Goal: Task Accomplishment & Management: Use online tool/utility

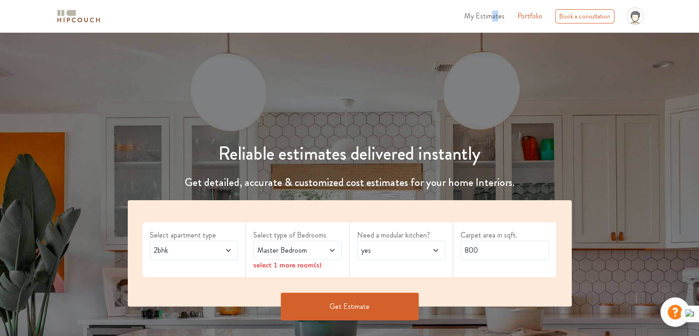
click at [494, 19] on span "My Estimates" at bounding box center [484, 16] width 40 height 11
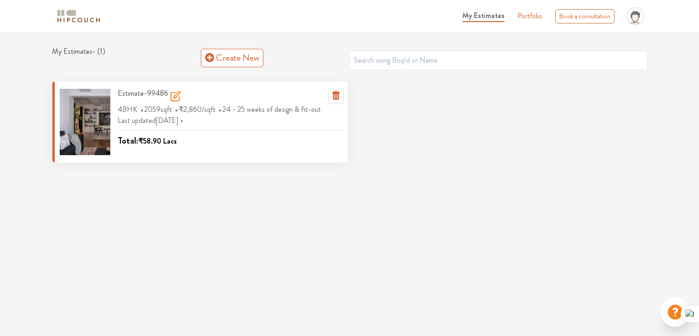
click at [174, 102] on span "2059 sqft" at bounding box center [159, 109] width 30 height 15
click at [158, 125] on span "Last updated 4 days ago" at bounding box center [152, 120] width 68 height 11
click at [171, 96] on icon at bounding box center [175, 96] width 8 height 8
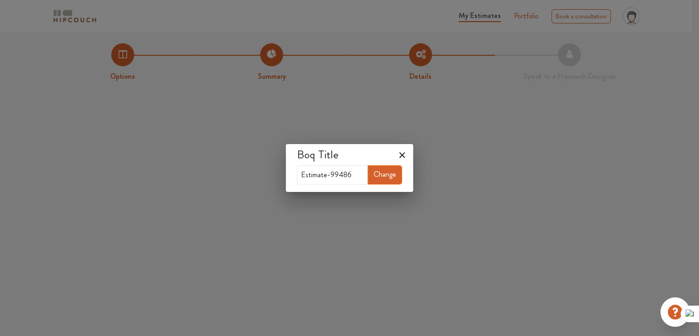
click at [401, 152] on icon at bounding box center [402, 155] width 15 height 15
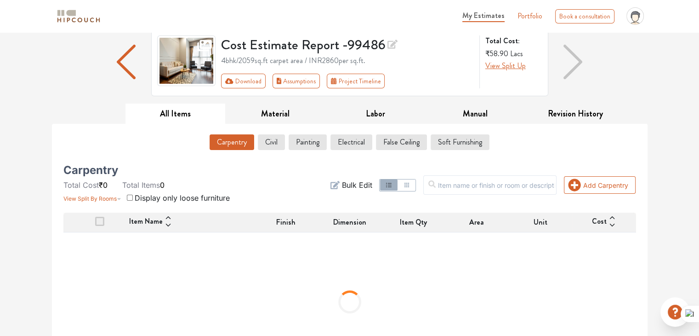
scroll to position [110, 0]
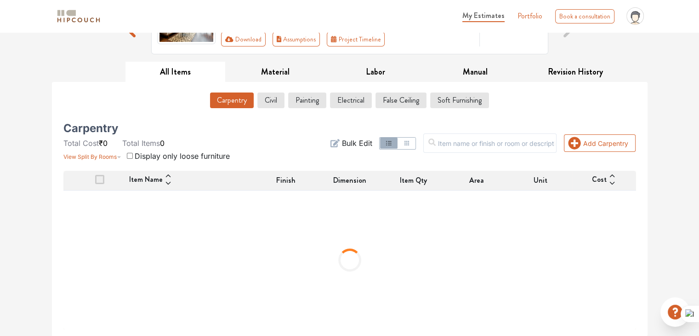
click at [235, 94] on button "Carpentry" at bounding box center [232, 100] width 44 height 16
click at [272, 99] on button "Civil" at bounding box center [271, 100] width 26 height 16
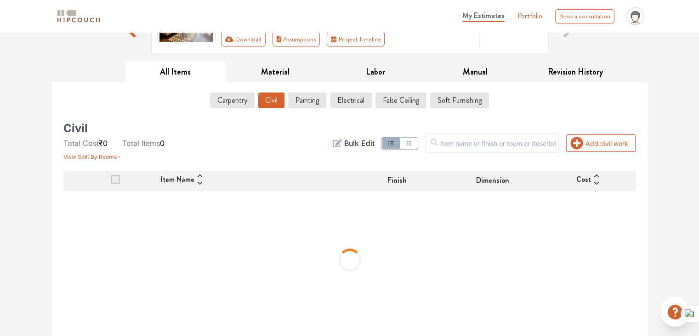
click at [276, 107] on button "Civil" at bounding box center [271, 100] width 26 height 16
click at [365, 69] on button "Labor" at bounding box center [376, 72] width 100 height 21
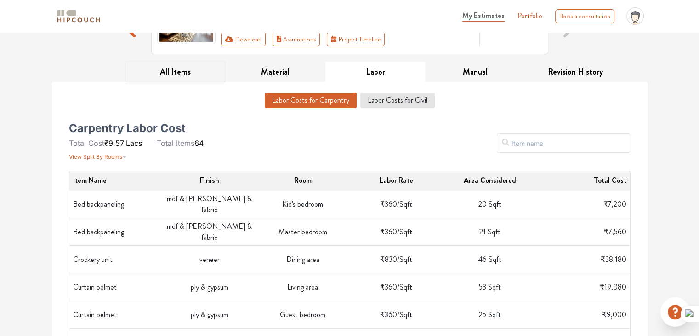
click at [184, 72] on button "All Items" at bounding box center [176, 72] width 100 height 21
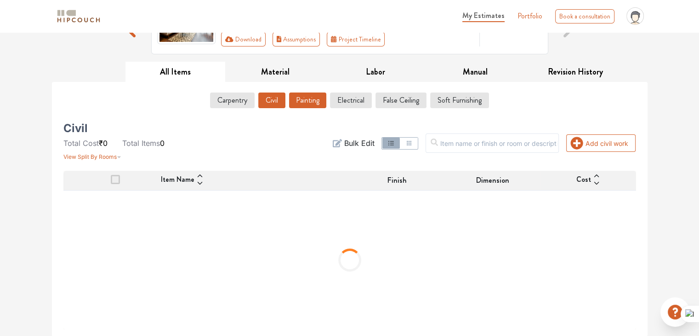
click at [321, 104] on button "Painting" at bounding box center [307, 100] width 37 height 16
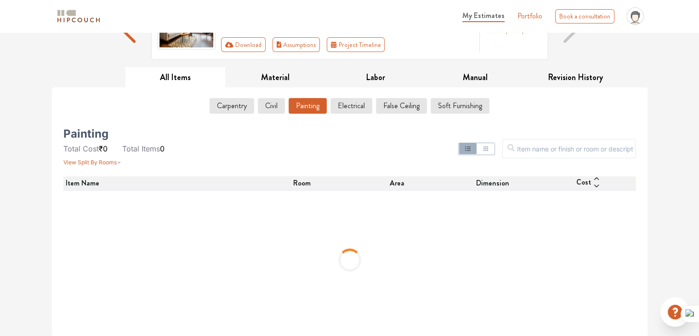
click at [92, 163] on span "View Split By Rooms" at bounding box center [89, 162] width 53 height 7
click at [93, 162] on span "View Split By Rooms" at bounding box center [89, 162] width 53 height 7
click at [228, 156] on div "Painting Total Cost ₹0 Total Items 0 View Split By Rooms" at bounding box center [154, 148] width 183 height 37
click at [242, 114] on div "Carpentry Civil Painting Electrical False Ceiling Soft Furnishing" at bounding box center [349, 107] width 573 height 19
drag, startPoint x: 235, startPoint y: 107, endPoint x: 239, endPoint y: 103, distance: 5.9
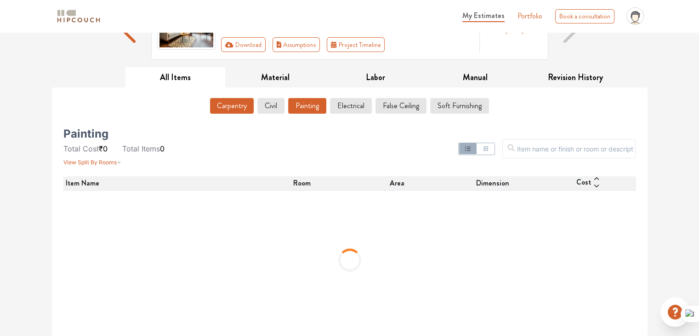
click at [235, 107] on button "Carpentry" at bounding box center [232, 106] width 44 height 16
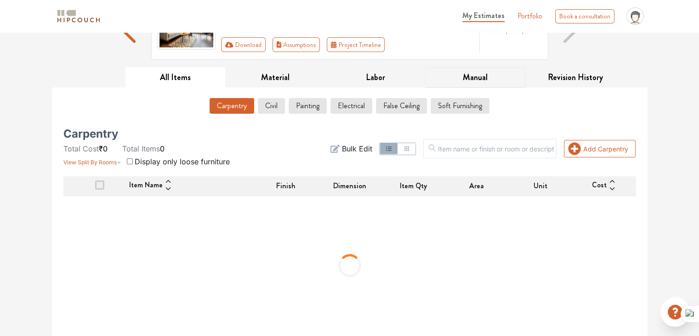
click at [459, 75] on button "Manual" at bounding box center [475, 77] width 100 height 21
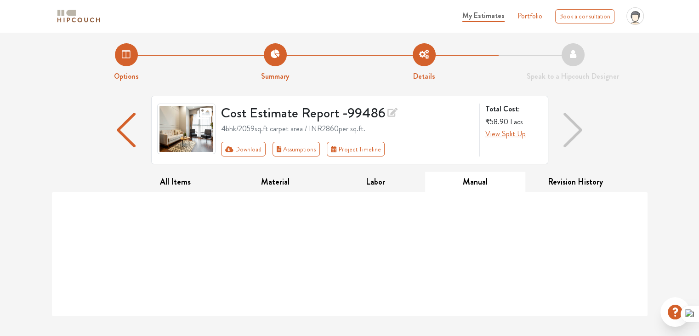
scroll to position [0, 0]
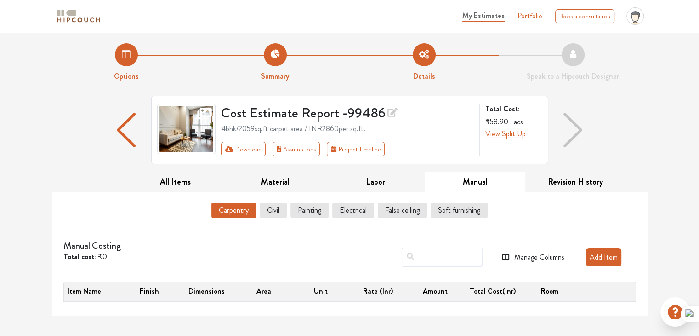
click at [351, 221] on div "Carpentry Civil Painting Electrical False ceiling Soft furnishing" at bounding box center [349, 211] width 573 height 19
click at [350, 216] on button "Electrical" at bounding box center [353, 210] width 41 height 16
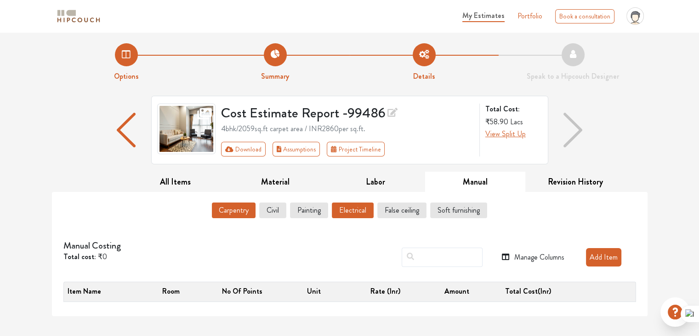
click at [243, 215] on button "Carpentry" at bounding box center [234, 210] width 44 height 16
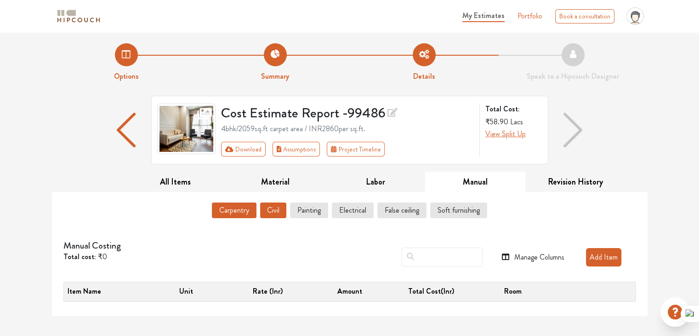
click at [281, 211] on button "Civil" at bounding box center [273, 210] width 26 height 16
click at [274, 173] on button "Material" at bounding box center [275, 182] width 100 height 21
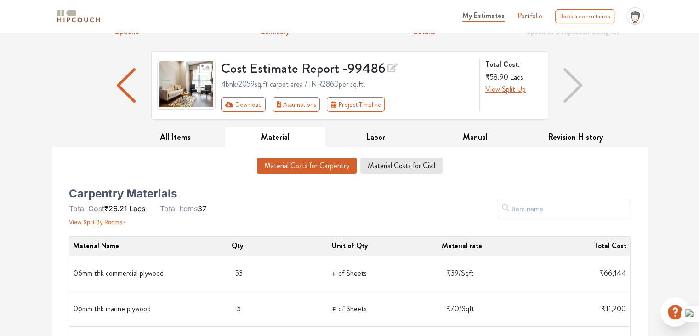
scroll to position [92, 0]
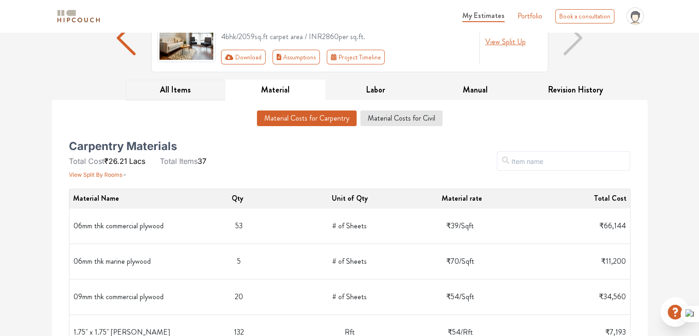
click at [193, 93] on button "All Items" at bounding box center [176, 90] width 100 height 21
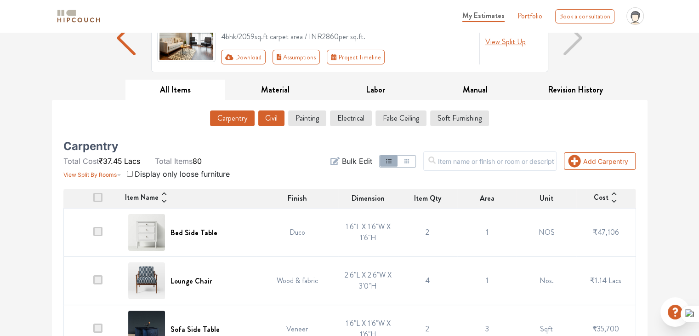
click at [264, 117] on button "Civil" at bounding box center [271, 118] width 26 height 16
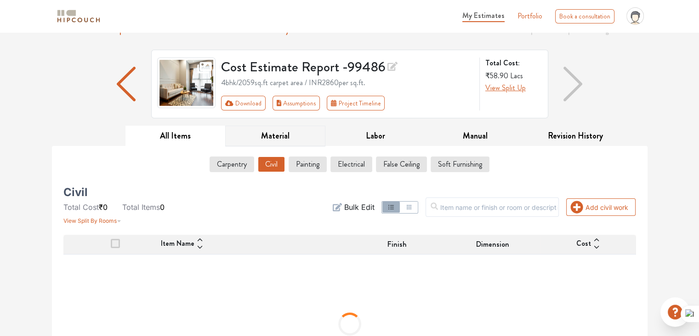
scroll to position [110, 0]
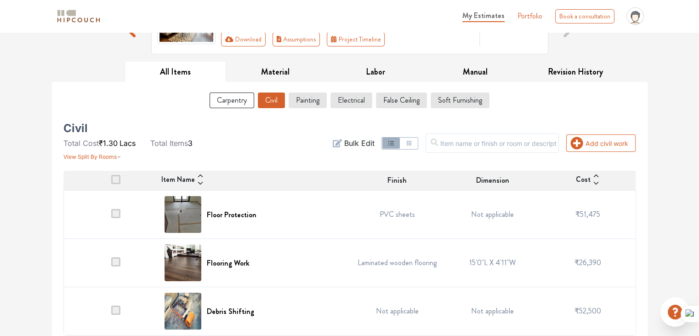
drag, startPoint x: 238, startPoint y: 107, endPoint x: 241, endPoint y: 140, distance: 32.8
click at [241, 140] on div "Carpentry Civil Painting Electrical False Ceiling Soft Furnishing Civil Total C…" at bounding box center [350, 212] width 584 height 246
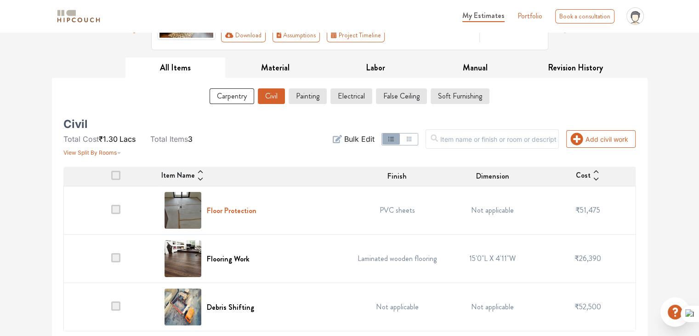
scroll to position [115, 0]
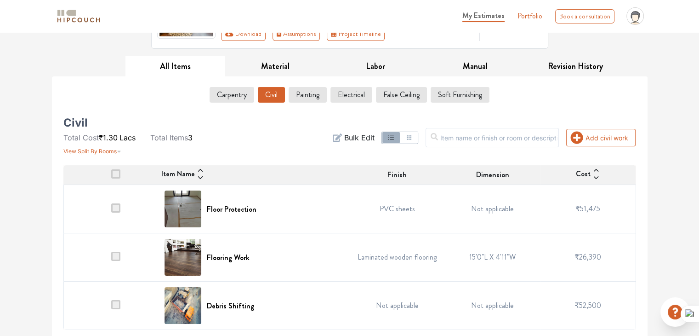
click at [333, 210] on div "Floor Protection" at bounding box center [255, 208] width 180 height 37
drag, startPoint x: 252, startPoint y: 209, endPoint x: 258, endPoint y: 221, distance: 13.6
click at [258, 221] on div "Floor Protection" at bounding box center [255, 208] width 180 height 37
click at [283, 206] on div "Floor Protection" at bounding box center [255, 208] width 180 height 37
click at [261, 162] on div "Civil Total Cost ₹1.30 Lacs Total Items 3 View Split By Rooms Add civil work Fi…" at bounding box center [349, 224] width 573 height 211
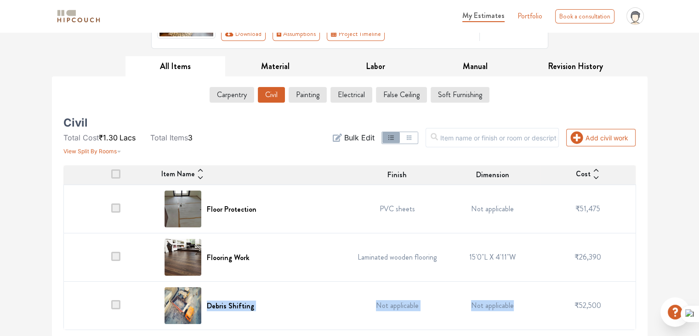
drag, startPoint x: 204, startPoint y: 306, endPoint x: 512, endPoint y: 297, distance: 307.8
click at [512, 297] on tr "Debris Shifting Not applicable Not applicable ₹52,500" at bounding box center [349, 305] width 573 height 48
click at [430, 282] on td "Not applicable" at bounding box center [398, 305] width 96 height 48
click at [600, 178] on div "Cost" at bounding box center [588, 174] width 95 height 13
click at [597, 178] on icon at bounding box center [596, 177] width 7 height 7
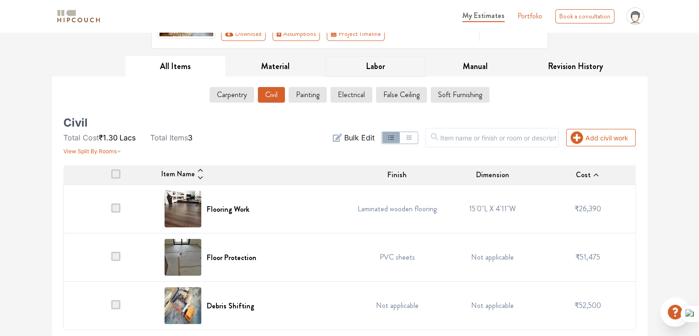
click at [381, 68] on button "Labor" at bounding box center [376, 66] width 100 height 21
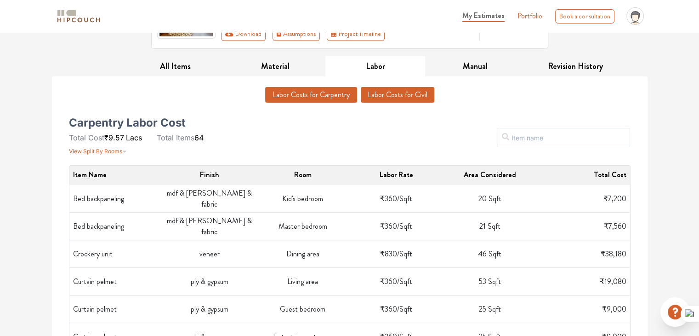
click at [407, 93] on button "Labor Costs for Civil" at bounding box center [398, 95] width 74 height 16
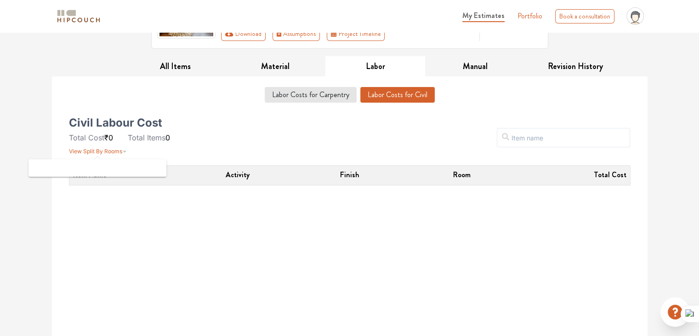
click at [95, 151] on span "View Split By Rooms" at bounding box center [95, 151] width 53 height 7
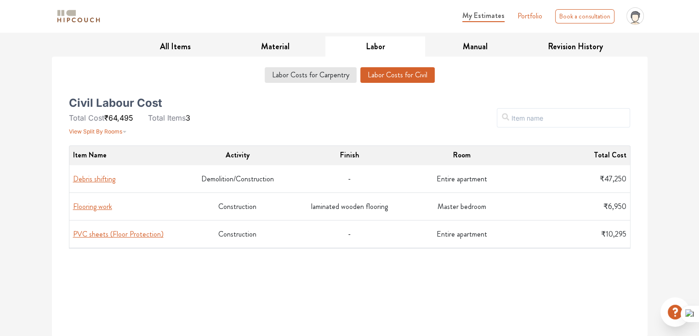
click at [178, 181] on td "Debris shifting Debris shifting Work Item Labour Rate Area Considered Labour Co…" at bounding box center [125, 179] width 112 height 28
click at [105, 183] on button "Debris shifting" at bounding box center [94, 178] width 42 height 11
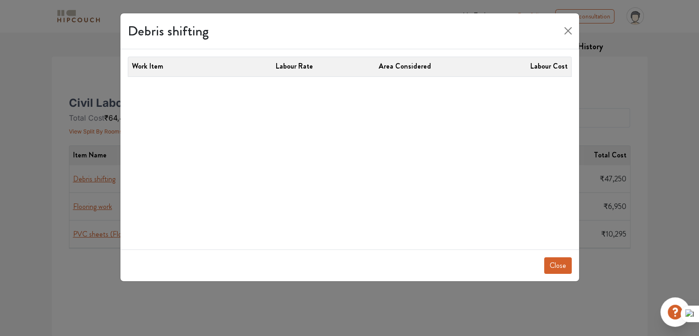
click at [375, 97] on div "Work Item Labour Rate Area Considered Labour Cost" at bounding box center [349, 149] width 459 height 200
click at [160, 59] on th "Work Item" at bounding box center [183, 66] width 111 height 19
click at [567, 32] on button "Close" at bounding box center [568, 30] width 15 height 15
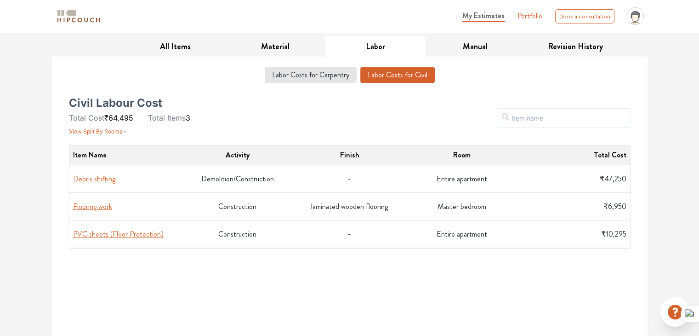
click at [581, 173] on td "₹47,250" at bounding box center [574, 179] width 112 height 28
click at [612, 175] on span "₹47,250" at bounding box center [613, 178] width 27 height 11
click at [605, 166] on td "₹47,250" at bounding box center [574, 179] width 112 height 28
click at [155, 46] on button "All Items" at bounding box center [176, 46] width 100 height 21
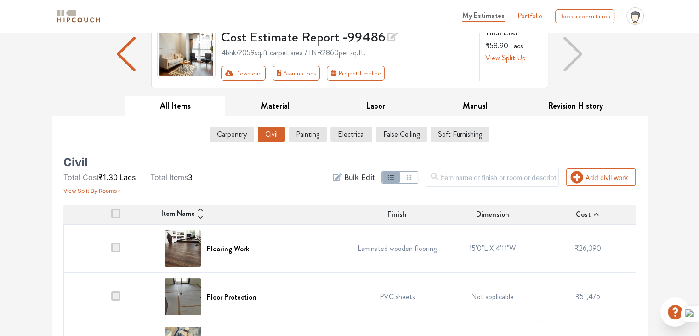
scroll to position [115, 0]
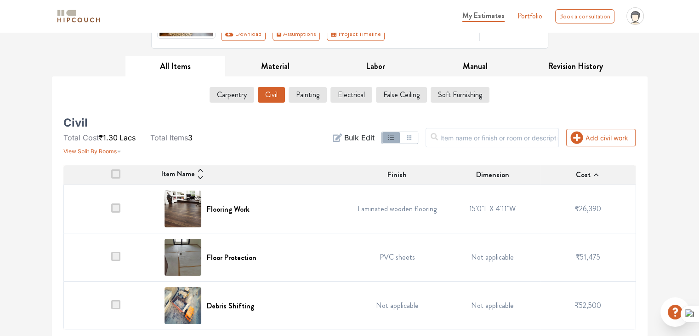
click at [180, 133] on span "Total Items" at bounding box center [169, 137] width 38 height 9
click at [232, 98] on button "Carpentry" at bounding box center [232, 95] width 44 height 16
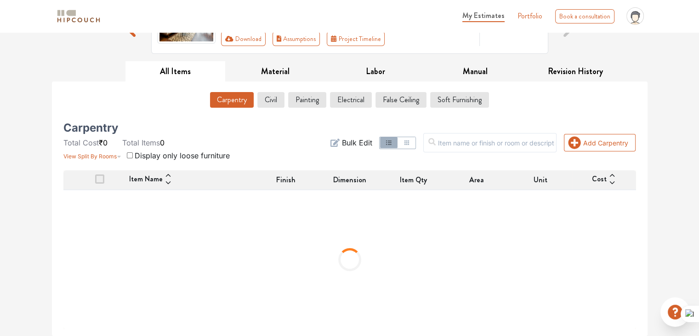
scroll to position [110, 0]
click at [274, 100] on button "Civil" at bounding box center [271, 100] width 26 height 16
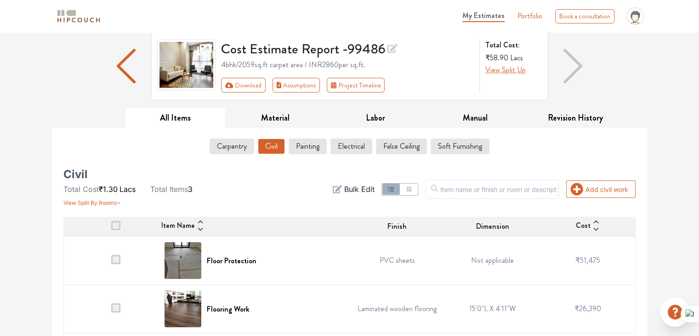
scroll to position [115, 0]
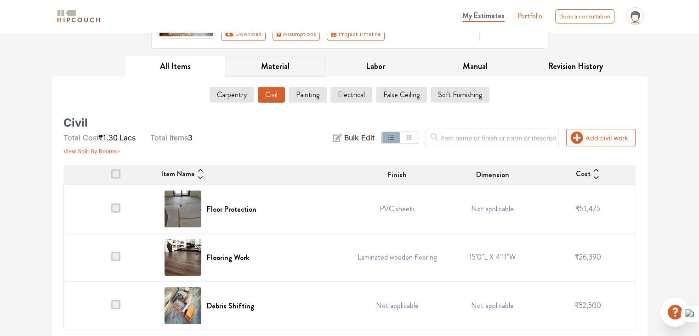
click at [283, 63] on button "Material" at bounding box center [275, 66] width 100 height 21
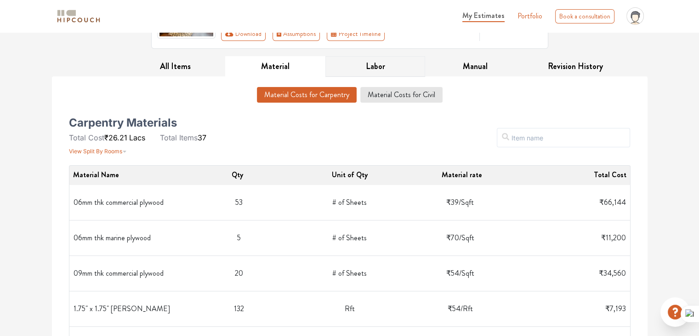
click at [357, 70] on button "Labor" at bounding box center [376, 66] width 100 height 21
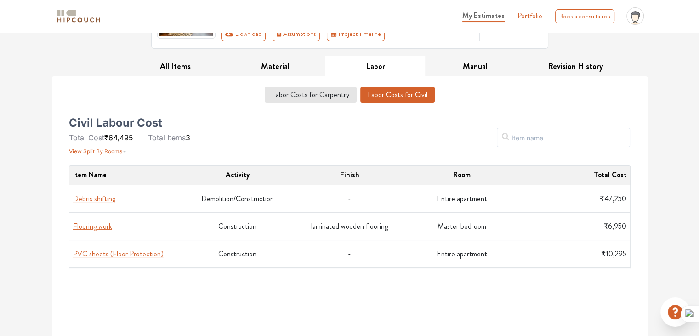
click at [434, 98] on div "Labor Costs for Carpentry Labor Costs for Civil" at bounding box center [349, 96] width 573 height 19
click at [399, 90] on button "Labor Costs for Civil" at bounding box center [398, 95] width 74 height 16
click at [192, 194] on td "Demolition/Construction" at bounding box center [238, 199] width 112 height 28
click at [549, 206] on td "₹47,250" at bounding box center [574, 199] width 112 height 28
click at [493, 199] on td "Entire apartment" at bounding box center [462, 199] width 112 height 28
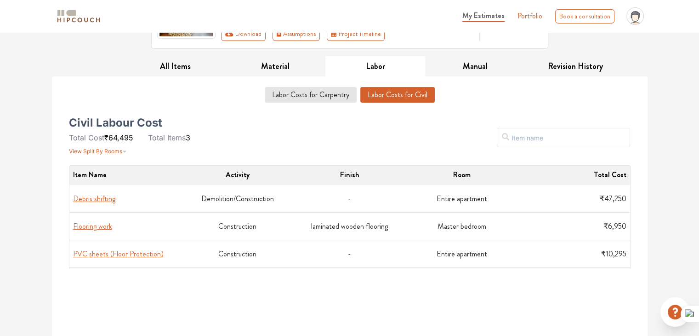
click at [92, 196] on button "Debris shifting" at bounding box center [94, 198] width 42 height 11
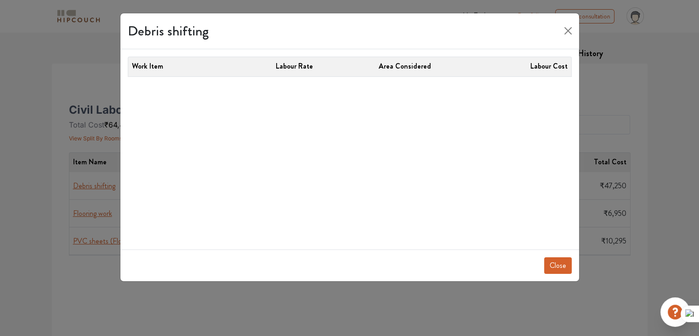
scroll to position [0, 0]
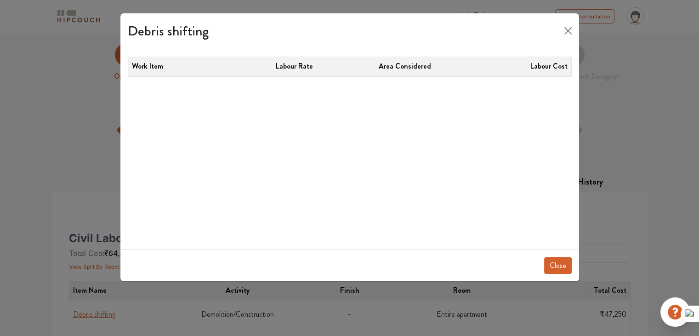
click at [387, 74] on th "Area Considered" at bounding box center [405, 66] width 111 height 19
click at [391, 51] on div "Work Item Labour Rate Area Considered Labour Cost" at bounding box center [349, 149] width 459 height 200
click at [427, 67] on span "Area Considered" at bounding box center [405, 66] width 103 height 11
click at [563, 30] on button "Close" at bounding box center [568, 30] width 15 height 15
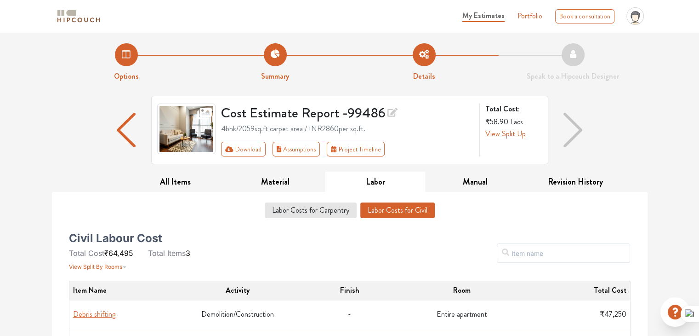
click at [478, 193] on div "Labor Costs for Carpentry Labor Costs for Civil Civil Labour Cost Total Cost ₹6…" at bounding box center [350, 332] width 587 height 280
click at [475, 186] on button "Manual" at bounding box center [475, 182] width 100 height 21
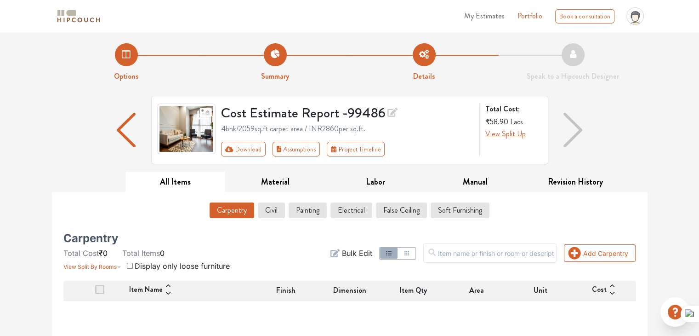
scroll to position [92, 0]
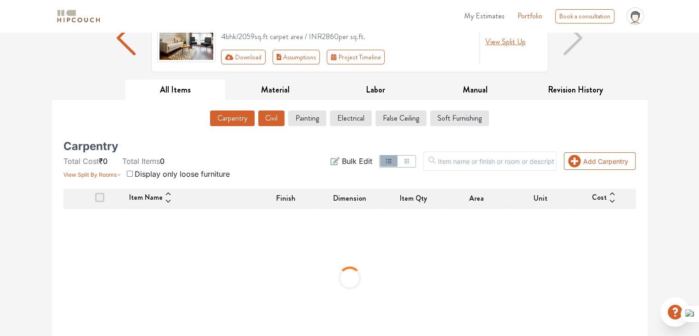
click at [269, 117] on button "Civil" at bounding box center [271, 118] width 26 height 16
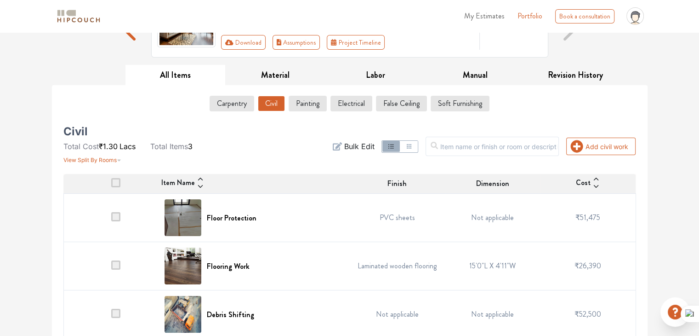
scroll to position [115, 0]
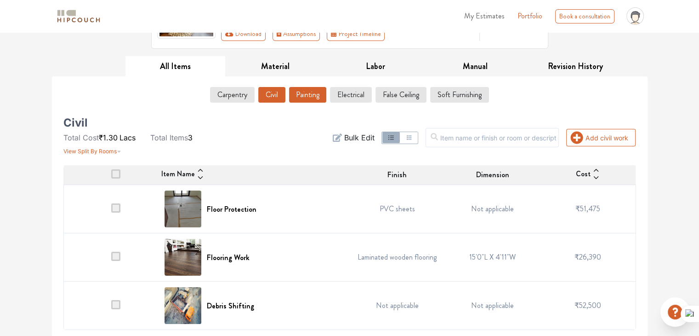
click at [311, 98] on button "Painting" at bounding box center [307, 95] width 37 height 16
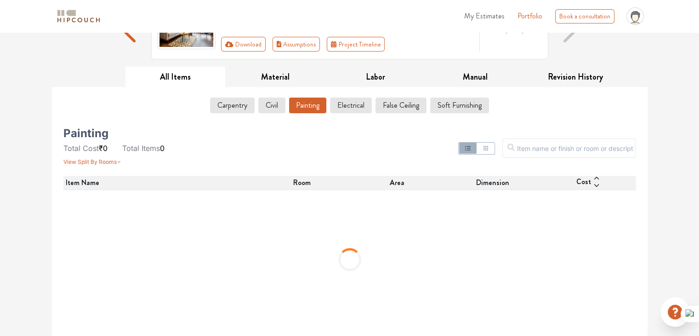
scroll to position [104, 0]
click at [273, 107] on button "Civil" at bounding box center [271, 106] width 26 height 16
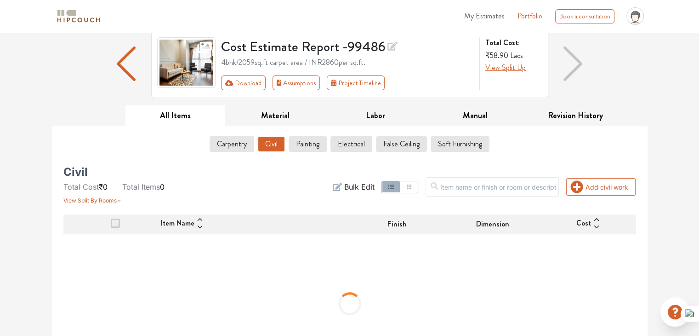
scroll to position [12, 0]
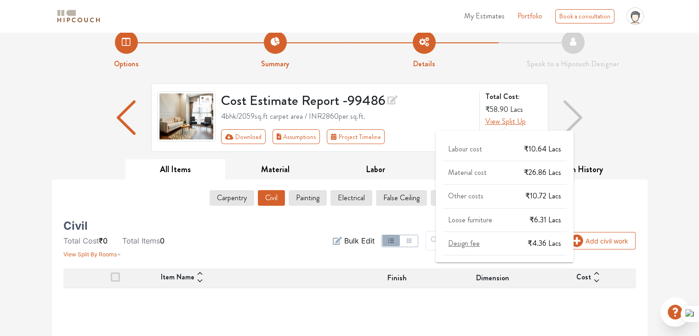
click at [504, 126] on span at bounding box center [504, 128] width 7 height 5
click at [467, 148] on span "Labour cost" at bounding box center [465, 148] width 34 height 11
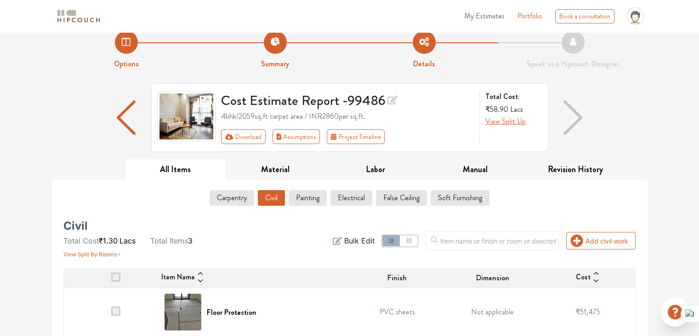
click at [206, 164] on button "All Items" at bounding box center [176, 169] width 100 height 21
click at [235, 171] on button "Material" at bounding box center [275, 169] width 100 height 21
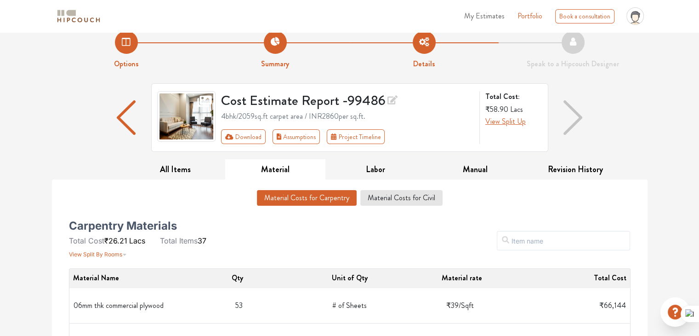
click at [327, 115] on div "4bhk / 2059 sq.ft carpet area / INR 2860 per sq.ft." at bounding box center [347, 116] width 253 height 11
drag, startPoint x: 323, startPoint y: 115, endPoint x: 345, endPoint y: 115, distance: 21.6
click at [345, 115] on div "4bhk / 2059 sq.ft carpet area / INR 2860 per sq.ft." at bounding box center [347, 116] width 253 height 11
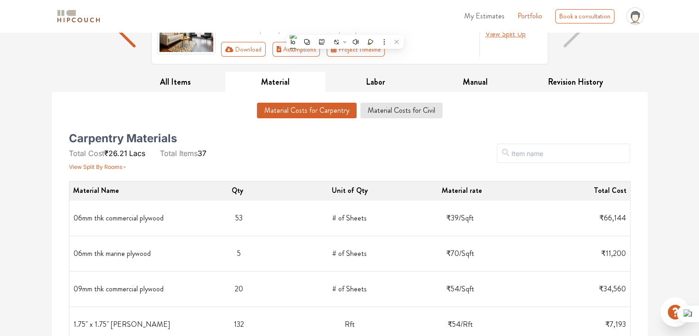
scroll to position [104, 0]
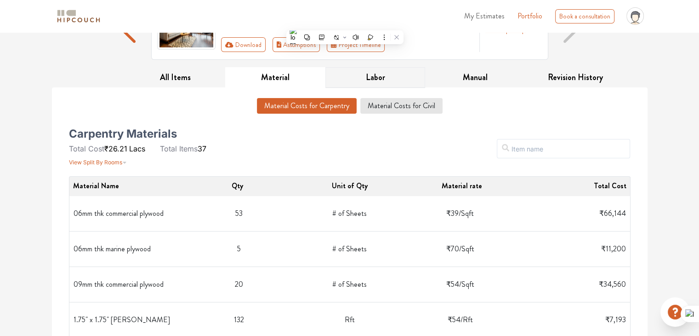
click at [370, 68] on button "Labor" at bounding box center [376, 77] width 100 height 21
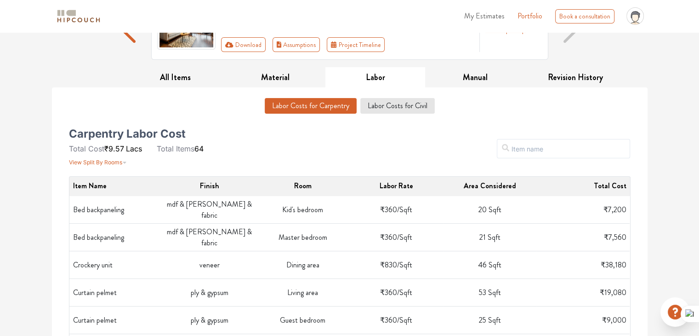
scroll to position [150, 0]
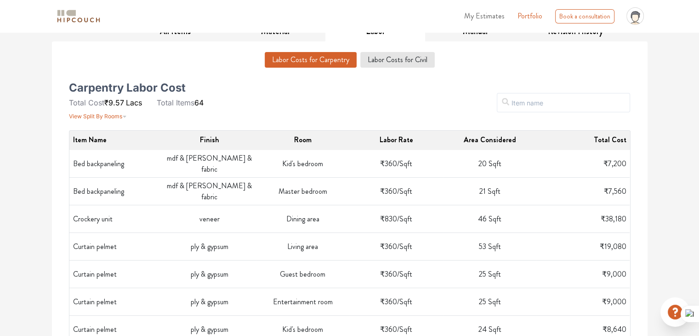
click at [111, 115] on body "My Estimates Portfolio Book a consultation profile pic Upload Boq Logout Option…" at bounding box center [349, 18] width 699 height 336
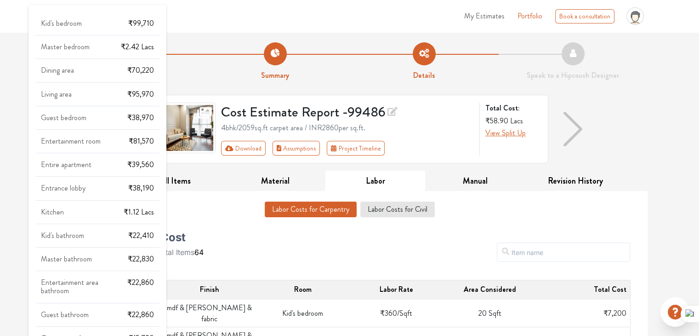
scroll to position [0, 0]
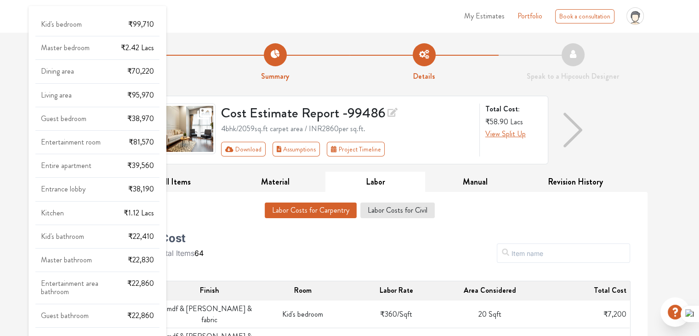
click at [99, 40] on div "Kid's bedroom ₹99,710 Master bedroom ₹2.42 Lacs Dining area ₹70,220 Living area…" at bounding box center [98, 183] width 138 height 362
click at [109, 15] on div "Kid's bedroom ₹99,710 Master bedroom ₹2.42 Lacs Dining area ₹70,220 Living area…" at bounding box center [98, 182] width 138 height 352
click at [79, 311] on div "Guest bathroom ₹22,860" at bounding box center [97, 319] width 124 height 16
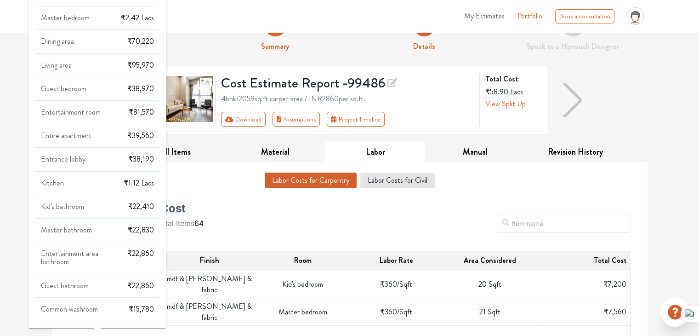
scroll to position [46, 0]
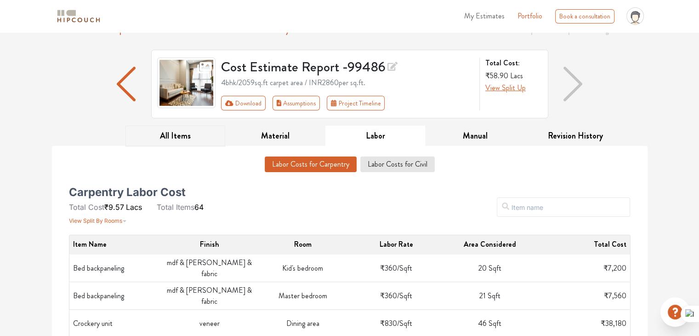
click at [181, 140] on button "All Items" at bounding box center [176, 136] width 100 height 21
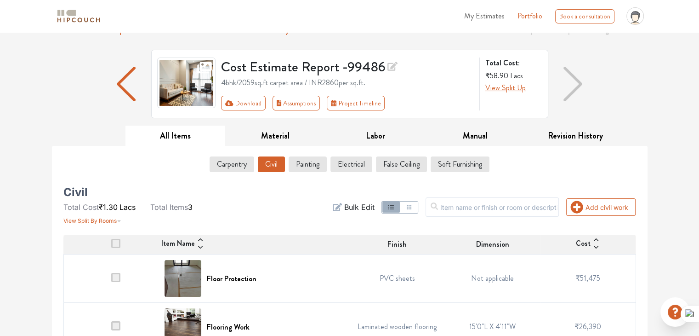
click at [125, 94] on img "button" at bounding box center [126, 84] width 18 height 34
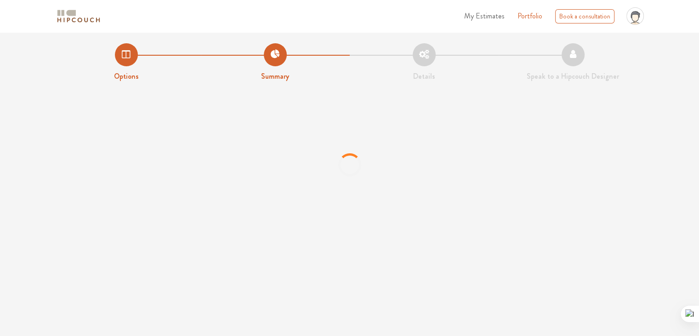
click at [284, 50] on li "Summary" at bounding box center [275, 62] width 149 height 39
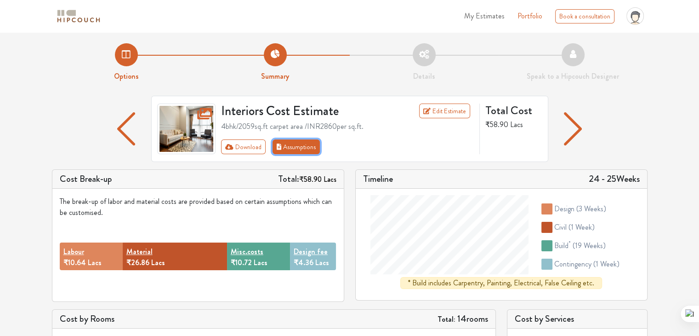
click at [300, 144] on button "Assumptions" at bounding box center [297, 146] width 48 height 15
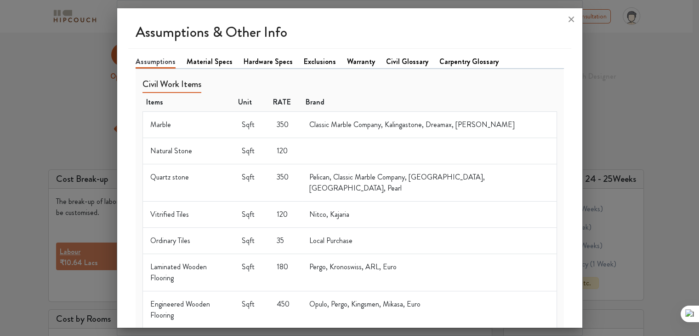
click at [222, 58] on link "Material Specs" at bounding box center [210, 61] width 46 height 11
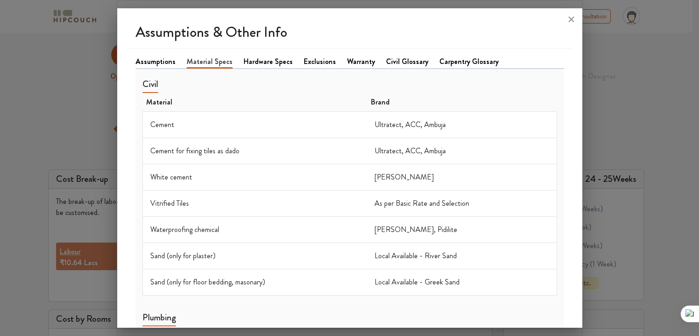
click at [393, 63] on link "Civil Glossary" at bounding box center [407, 61] width 42 height 11
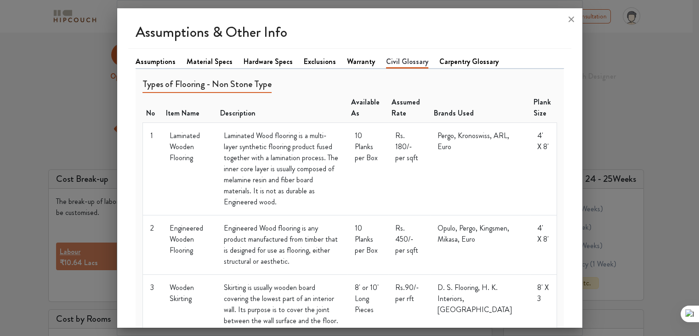
click at [269, 63] on link "Hardware Specs" at bounding box center [268, 61] width 49 height 11
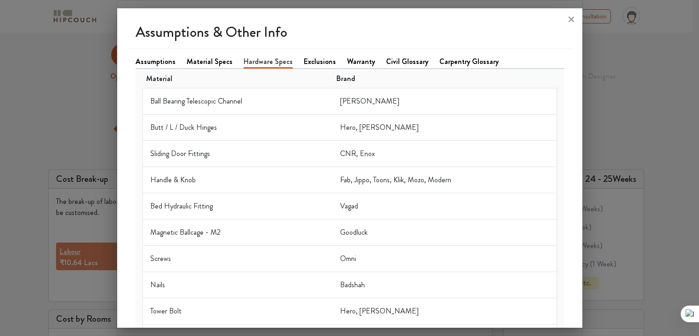
click at [304, 62] on link "Exclusions" at bounding box center [320, 61] width 32 height 11
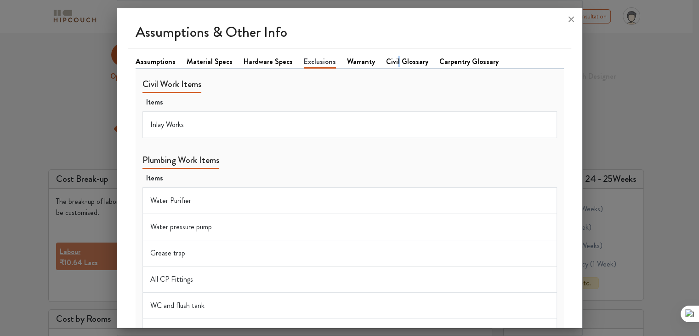
click at [386, 63] on link "Civil Glossary" at bounding box center [407, 61] width 42 height 11
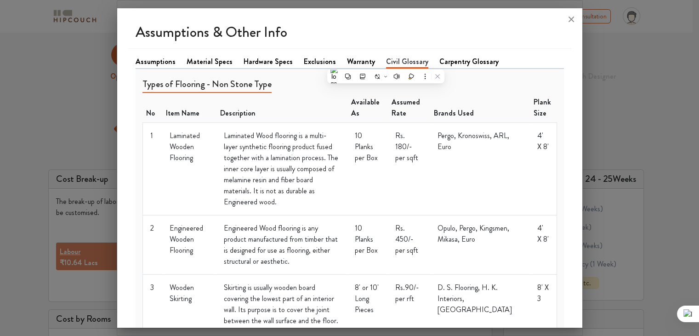
click at [470, 57] on link "Carpentry Glossary" at bounding box center [469, 61] width 59 height 11
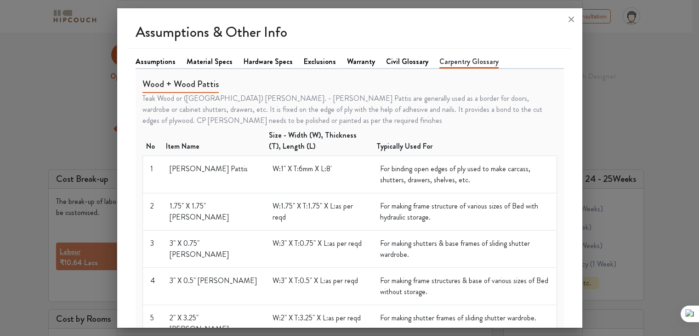
click at [356, 63] on link "Warranty" at bounding box center [361, 61] width 28 height 11
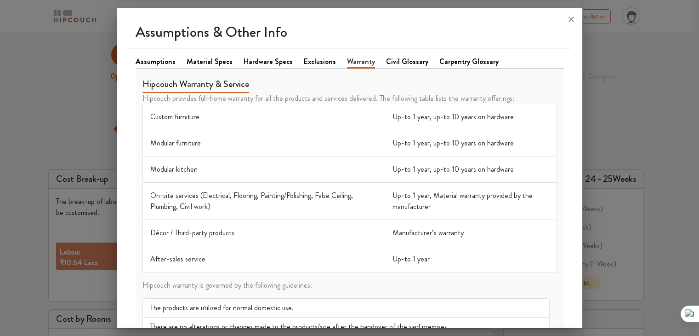
click at [180, 58] on li "Assumptions" at bounding box center [161, 62] width 51 height 12
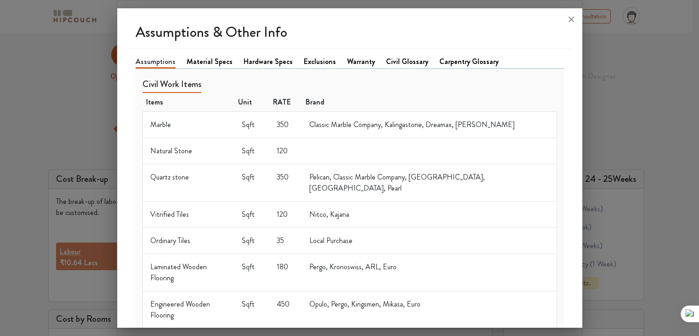
click at [195, 60] on link "Material Specs" at bounding box center [210, 61] width 46 height 11
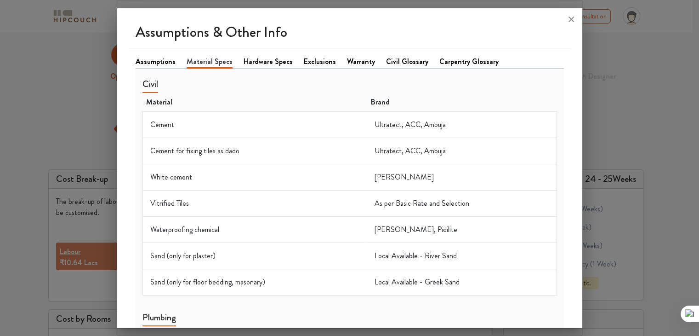
click at [52, 94] on div at bounding box center [349, 168] width 699 height 336
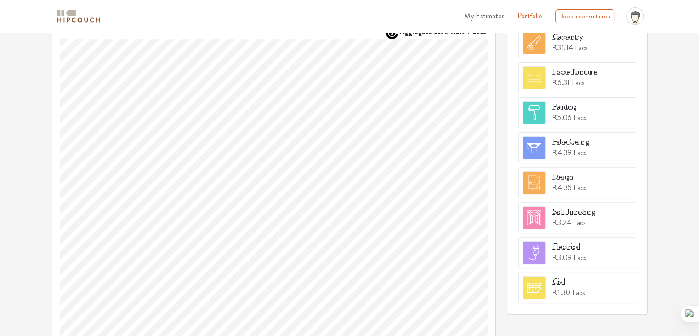
scroll to position [348, 0]
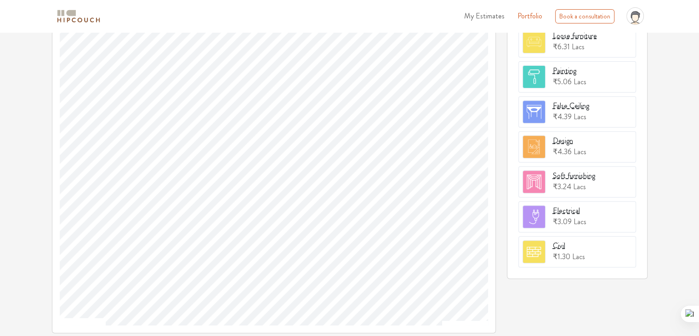
click at [560, 228] on div "Electrical ₹3.09 Lacs" at bounding box center [578, 216] width 118 height 31
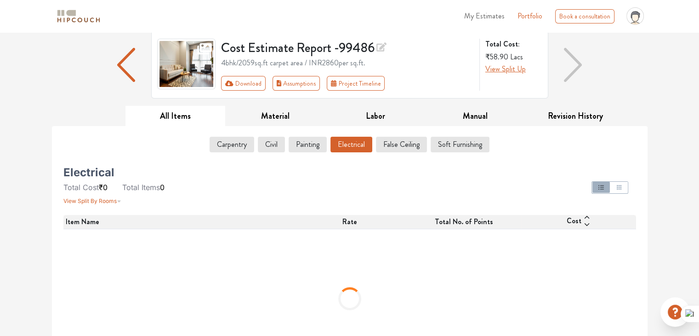
scroll to position [103, 0]
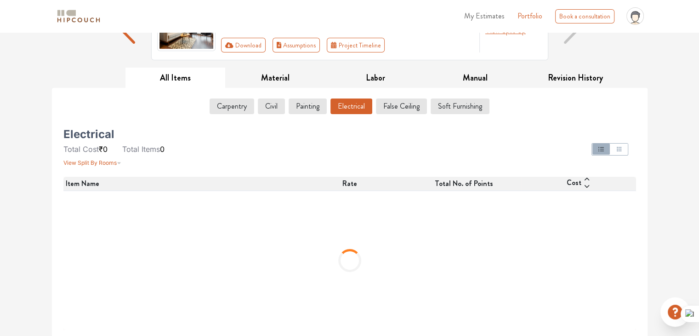
click at [133, 48] on button "button" at bounding box center [126, 27] width 18 height 68
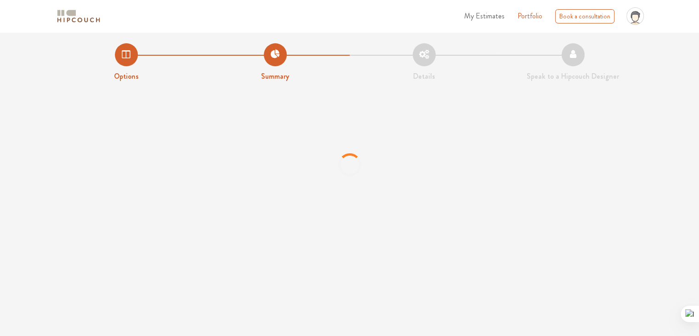
click at [418, 57] on li "Details" at bounding box center [424, 62] width 149 height 39
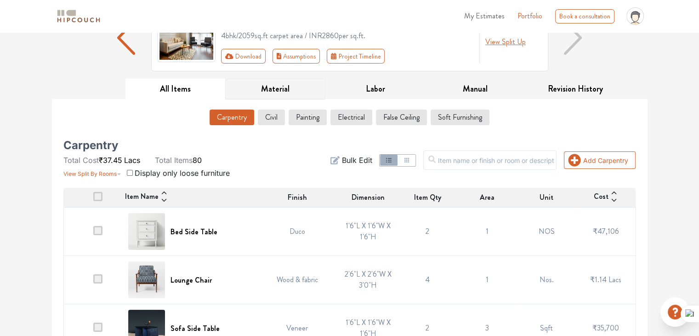
scroll to position [138, 0]
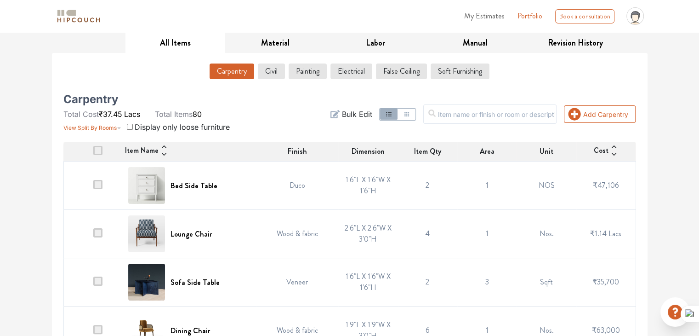
click at [156, 126] on span "Display only loose furniture" at bounding box center [182, 126] width 95 height 9
click at [131, 128] on input "checkbox" at bounding box center [130, 127] width 6 height 6
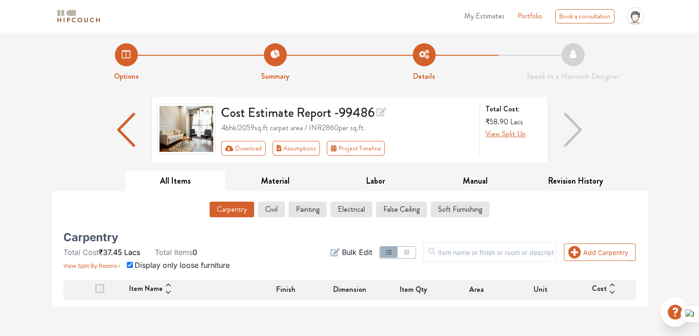
click at [127, 264] on input "checkbox" at bounding box center [130, 265] width 6 height 6
checkbox input "false"
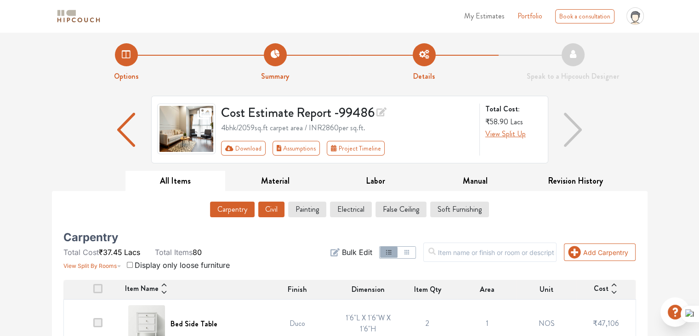
click at [276, 210] on button "Civil" at bounding box center [271, 209] width 26 height 16
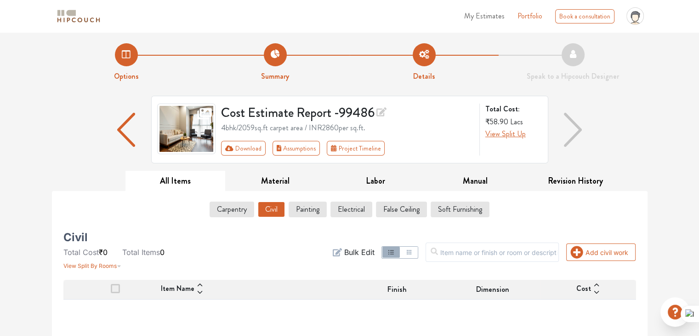
scroll to position [92, 0]
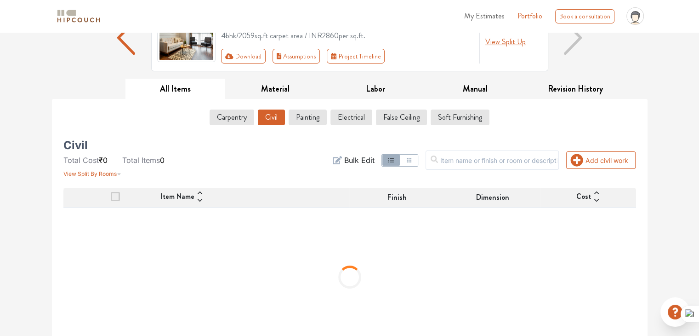
click at [166, 98] on button "All Items" at bounding box center [176, 89] width 100 height 21
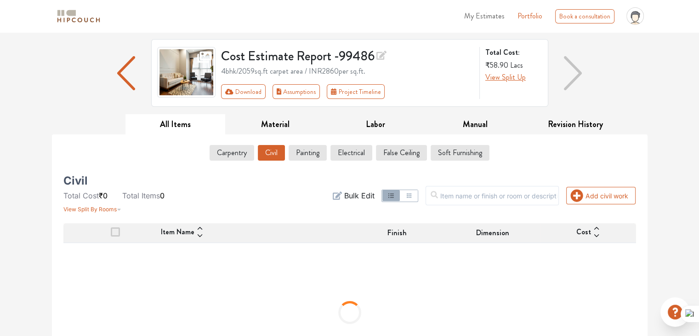
scroll to position [0, 0]
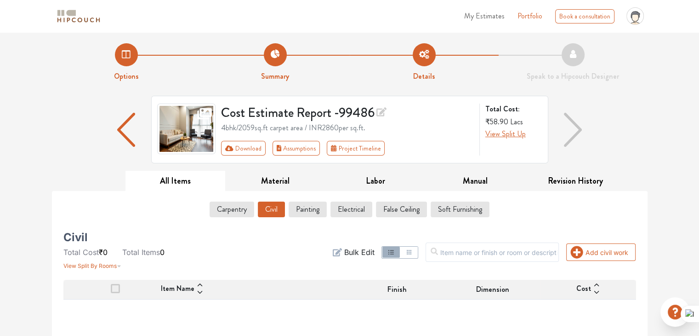
drag, startPoint x: 496, startPoint y: 126, endPoint x: 502, endPoint y: 136, distance: 11.8
click at [497, 127] on span "₹58.90" at bounding box center [497, 121] width 23 height 11
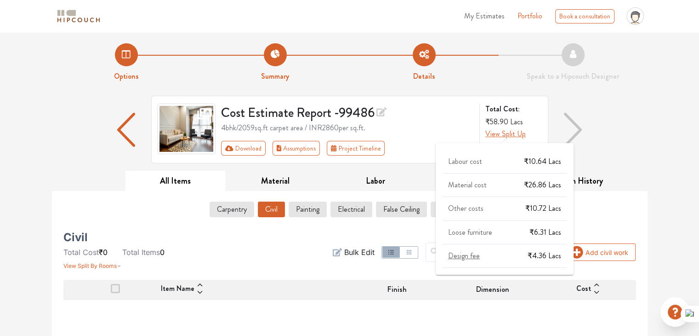
click at [502, 136] on span "View Split Up" at bounding box center [506, 133] width 40 height 11
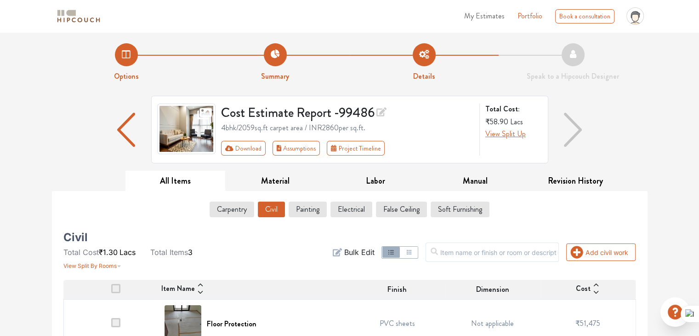
click at [237, 112] on h3 "Cost Estimate Report - 99486" at bounding box center [347, 111] width 253 height 17
click at [382, 146] on div "Download Assumptions Project Timeline" at bounding box center [306, 148] width 171 height 15
click at [342, 147] on button "Project Timeline" at bounding box center [356, 148] width 58 height 15
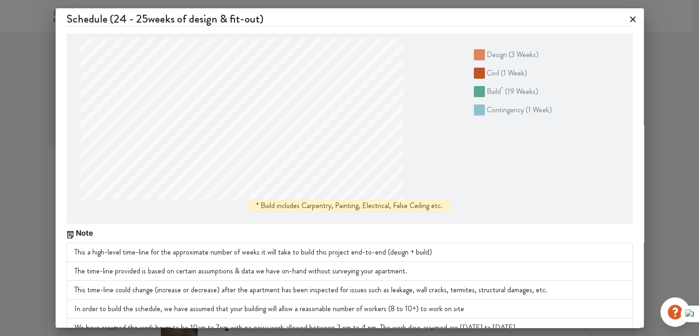
scroll to position [16, 0]
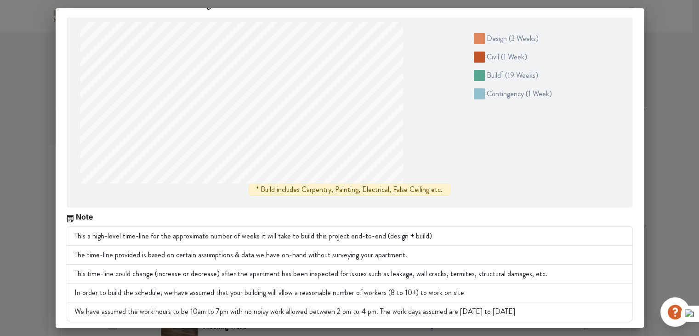
click at [7, 195] on div "Schedule ( 24 - 25 weeks of design & fit-out) design ( 3 weeks ) civil ( 1 week…" at bounding box center [349, 168] width 699 height 336
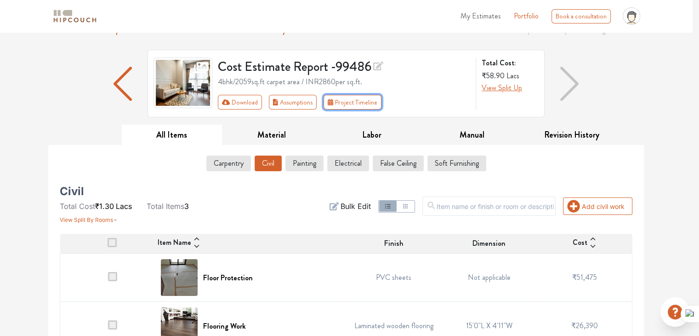
scroll to position [0, 0]
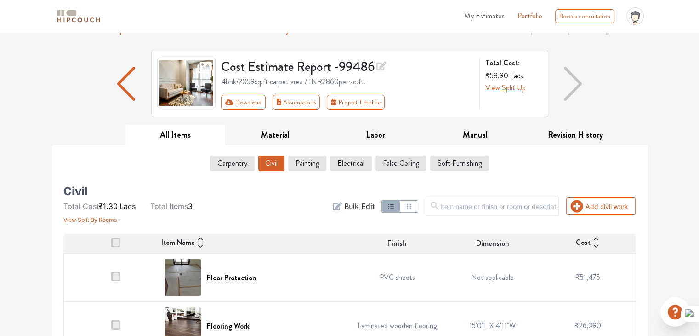
click at [281, 165] on button "Civil" at bounding box center [271, 163] width 26 height 16
click at [118, 185] on div "Civil Total Cost ₹1.30 Lacs Total Items 3 View Split By Rooms Add civil work Fi…" at bounding box center [350, 288] width 584 height 220
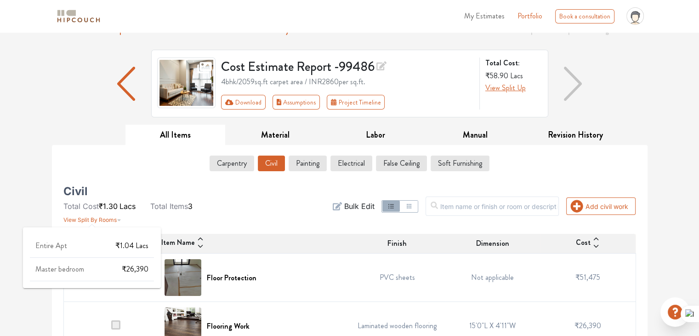
click at [83, 220] on span "View Split By Rooms" at bounding box center [89, 219] width 53 height 7
click at [68, 240] on div "Entire Apt ₹1.04 Lacs Master bedroom ₹26,390" at bounding box center [92, 257] width 138 height 61
click at [140, 243] on span "Lacs" at bounding box center [142, 245] width 13 height 11
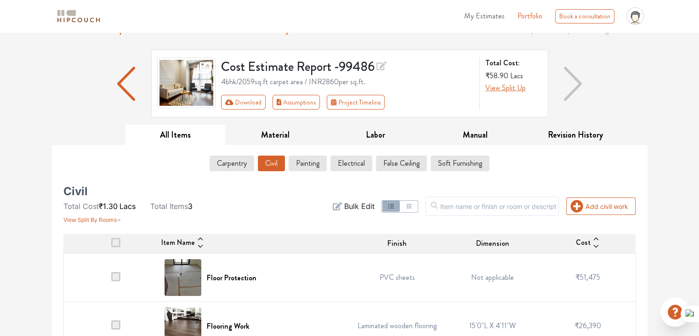
click at [218, 203] on div "Civil Total Cost ₹1.30 Lacs Total Items 3 View Split By Rooms" at bounding box center [154, 206] width 183 height 37
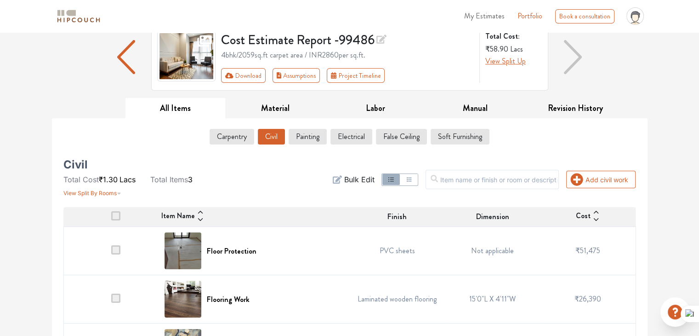
scroll to position [114, 0]
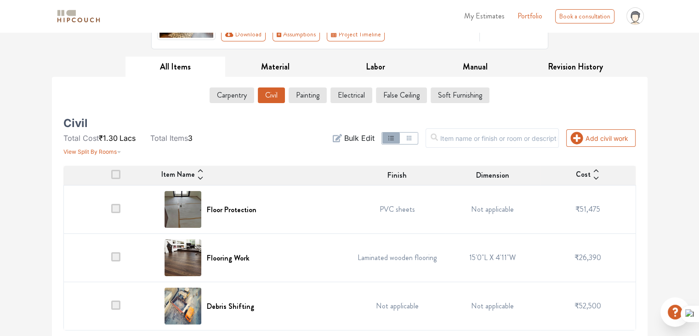
click at [543, 214] on td "₹51,475" at bounding box center [589, 209] width 96 height 48
drag, startPoint x: 543, startPoint y: 214, endPoint x: 548, endPoint y: 212, distance: 5.4
click at [542, 214] on td "₹51,475" at bounding box center [589, 209] width 96 height 48
click at [609, 212] on td "₹51,475" at bounding box center [589, 209] width 96 height 48
click at [238, 207] on h6 "Floor Protection" at bounding box center [232, 209] width 50 height 9
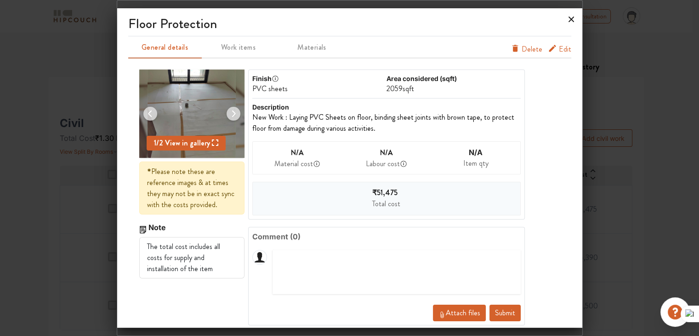
click at [567, 21] on icon at bounding box center [571, 19] width 15 height 15
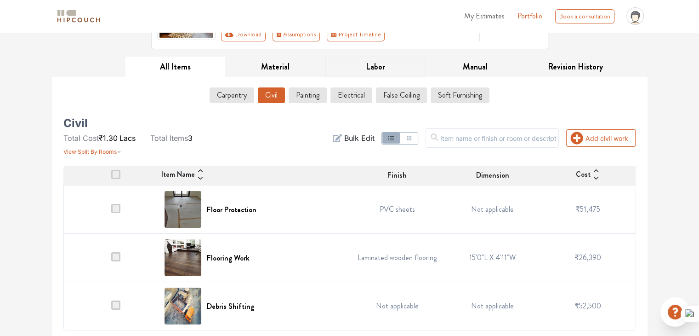
click at [383, 75] on button "Labor" at bounding box center [376, 67] width 100 height 21
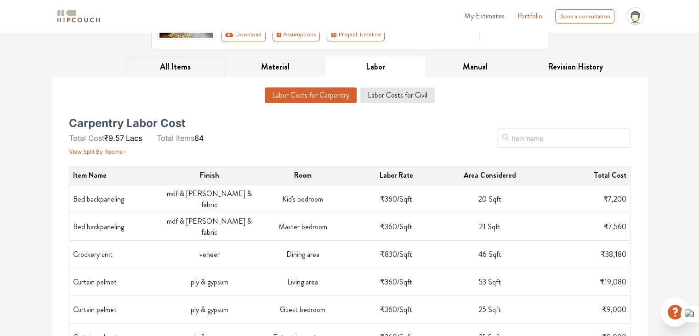
click at [177, 69] on button "All Items" at bounding box center [176, 67] width 100 height 21
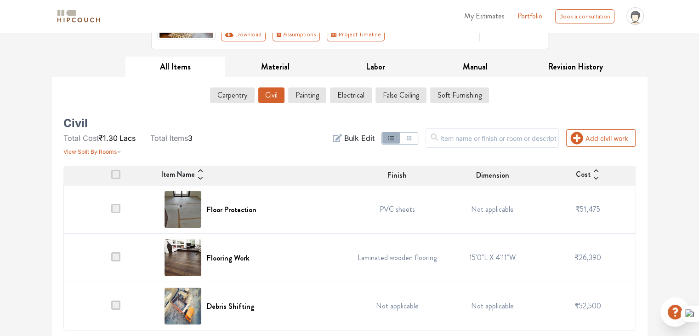
click at [266, 96] on button "Civil" at bounding box center [271, 95] width 26 height 16
click at [251, 143] on div "Civil Total Cost ₹1.30 Lacs Total Items 3 View Split By Rooms" at bounding box center [155, 138] width 195 height 37
click at [180, 135] on span "Total Items" at bounding box center [169, 137] width 38 height 9
click at [374, 141] on span "Bulk Edit" at bounding box center [359, 137] width 30 height 11
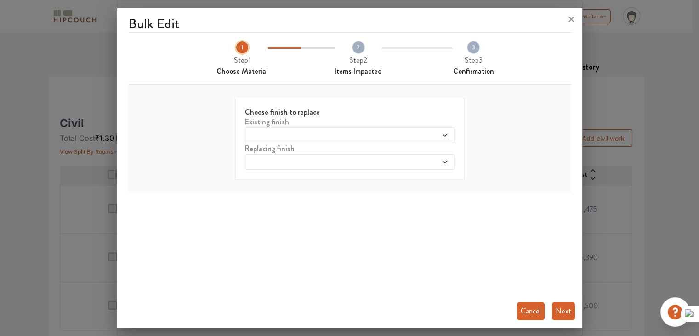
click at [314, 135] on span at bounding box center [322, 135] width 151 height 7
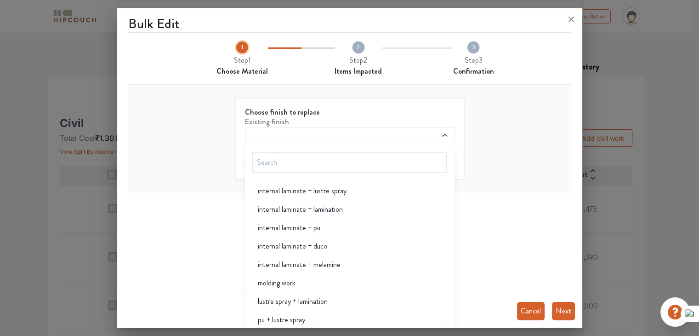
click at [369, 63] on div "2 Step 2 Items Impacted" at bounding box center [358, 58] width 47 height 37
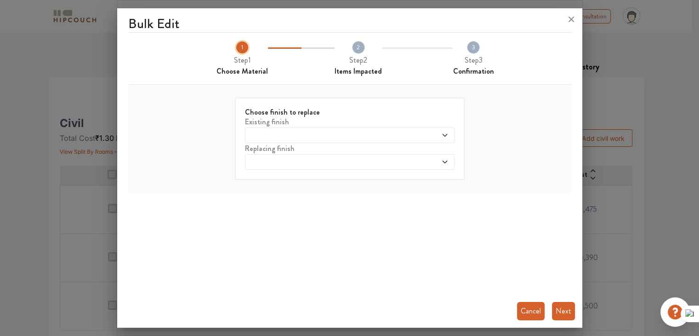
click at [563, 22] on div at bounding box center [349, 19] width 465 height 22
click at [568, 19] on icon at bounding box center [571, 19] width 15 height 15
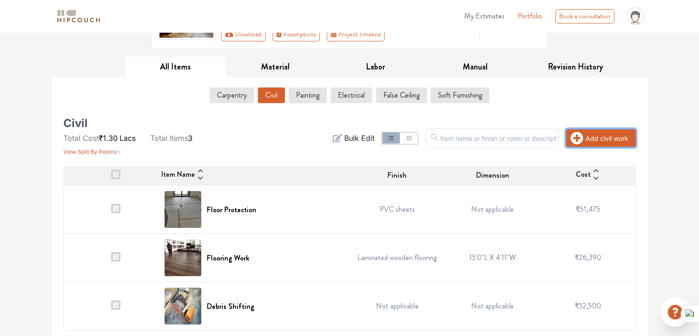
click at [586, 135] on button "Add civil work" at bounding box center [601, 137] width 69 height 17
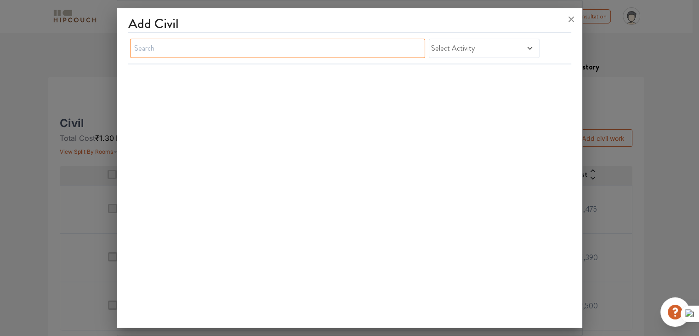
click at [203, 49] on input "text" at bounding box center [278, 48] width 296 height 19
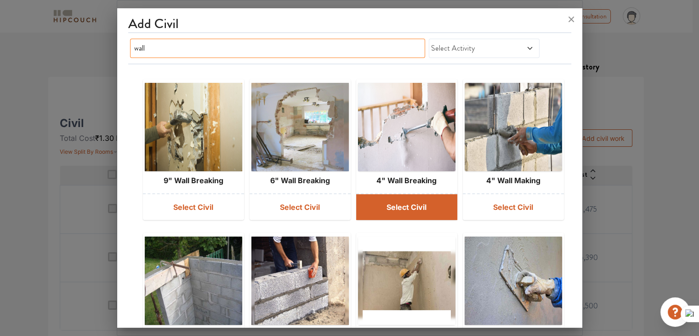
type input "wall"
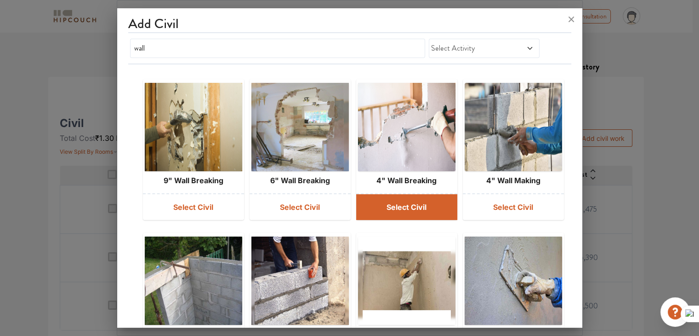
click at [430, 212] on button "Select Civil" at bounding box center [406, 207] width 101 height 26
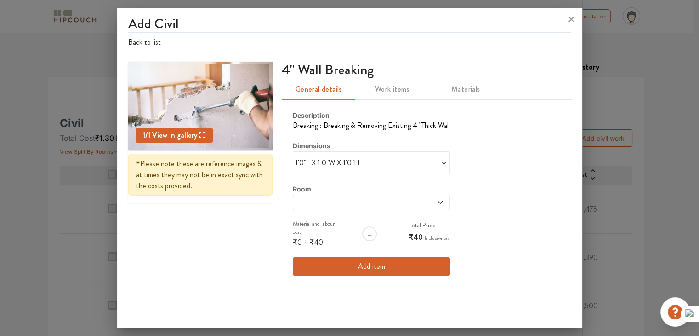
click at [368, 160] on span "1'0"L X 1'0"W X 1'0"H" at bounding box center [333, 162] width 76 height 11
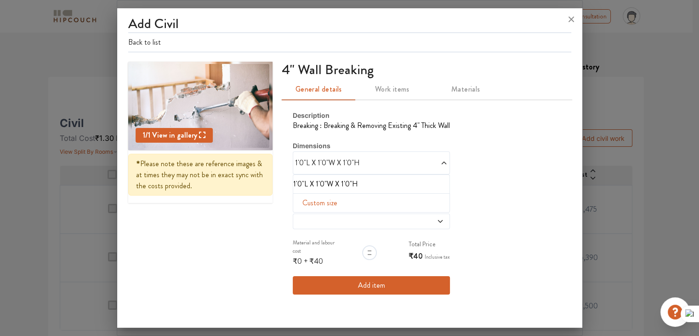
click at [368, 160] on span "1'0"L X 1'0"W X 1'0"H" at bounding box center [333, 162] width 76 height 11
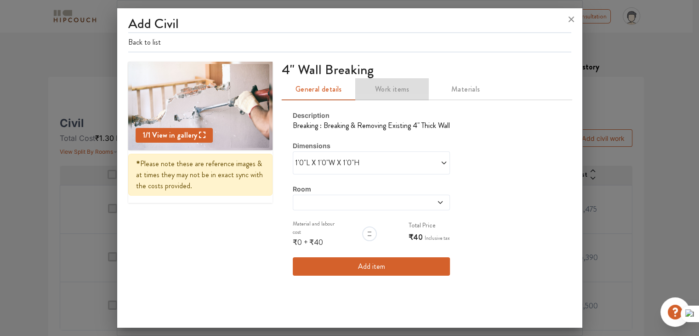
click at [399, 89] on span "Work items" at bounding box center [392, 89] width 63 height 13
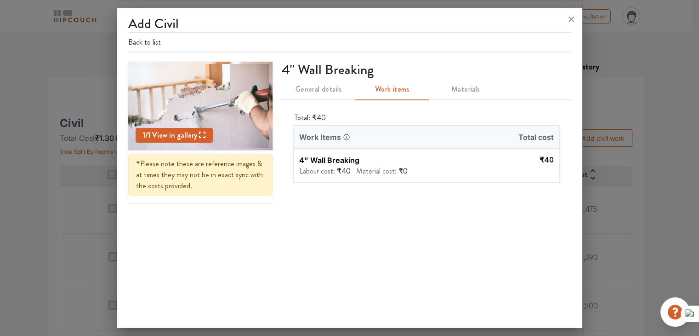
click at [472, 91] on span "Materials" at bounding box center [466, 89] width 63 height 13
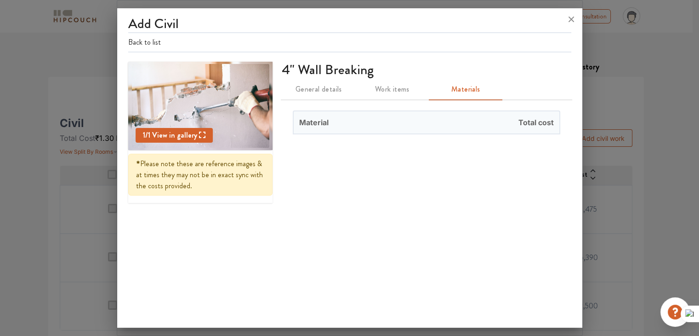
click at [408, 90] on span "Work items" at bounding box center [392, 89] width 63 height 13
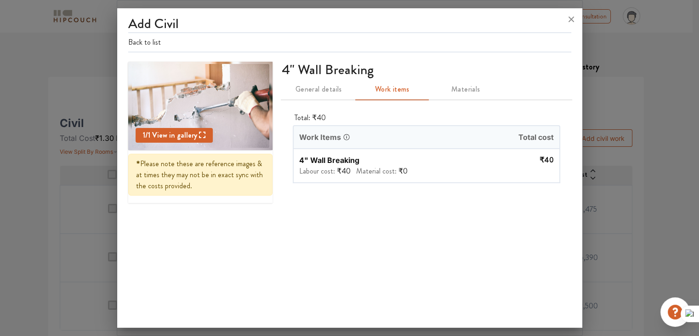
click at [338, 91] on span "General details" at bounding box center [318, 89] width 63 height 13
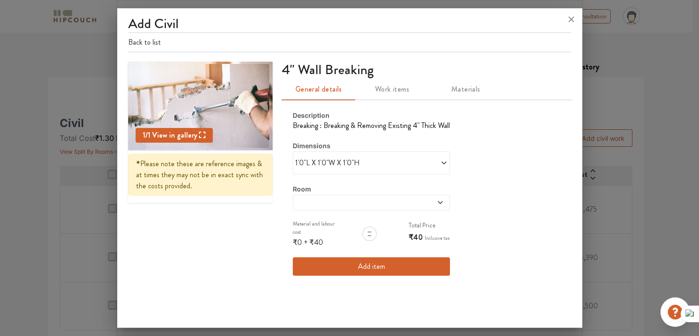
click at [330, 162] on span "1'0"L X 1'0"W X 1'0"H" at bounding box center [333, 162] width 76 height 11
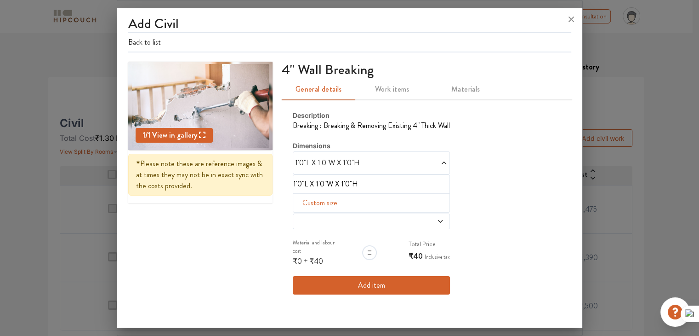
click at [551, 196] on div "Description Breaking : Breaking & Removing Existing 4" Thick Wall Dimensions 1'…" at bounding box center [426, 202] width 289 height 206
click at [456, 181] on div "Description Breaking : Breaking & Removing Existing 4" Thick Wall Dimensions 1'…" at bounding box center [426, 202] width 289 height 206
click at [499, 134] on div "Description Breaking : Breaking & Removing Existing 4" Thick Wall Dimensions 1'…" at bounding box center [426, 202] width 289 height 206
click at [475, 124] on div "Description Breaking : Breaking & Removing Existing 4" Thick Wall Dimensions 1'…" at bounding box center [426, 202] width 289 height 206
click at [360, 125] on li "Breaking : Breaking & Removing Existing 4" Thick Wall" at bounding box center [371, 125] width 157 height 11
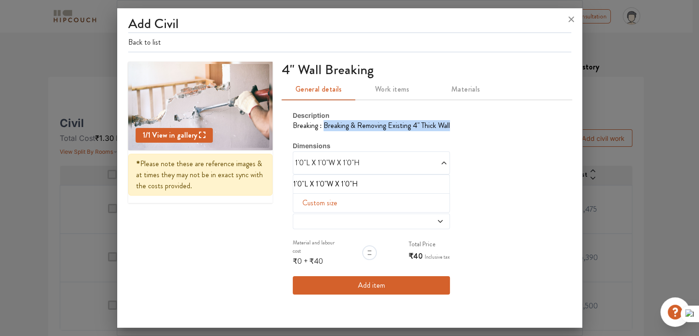
drag, startPoint x: 324, startPoint y: 125, endPoint x: 476, endPoint y: 130, distance: 152.3
click at [476, 130] on div "Description Breaking : Breaking & Removing Existing 4" Thick Wall Dimensions 1'…" at bounding box center [426, 202] width 289 height 206
copy li "Breaking & Removing Existing 4" Thick Wall"
click at [342, 204] on div "Custom size" at bounding box center [371, 202] width 157 height 19
click at [326, 252] on label "Material and labour cost" at bounding box center [318, 246] width 51 height 17
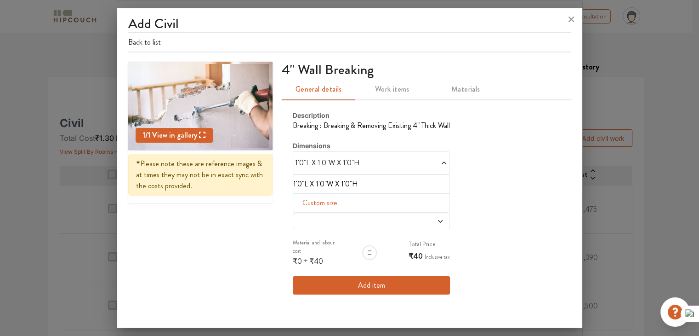
click at [352, 284] on button "Add item" at bounding box center [371, 285] width 157 height 18
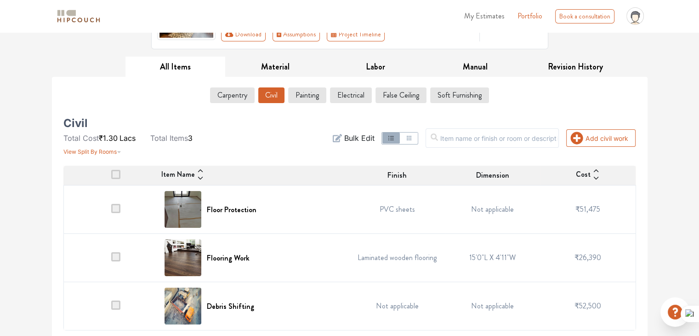
click at [275, 98] on button "Civil" at bounding box center [271, 95] width 26 height 16
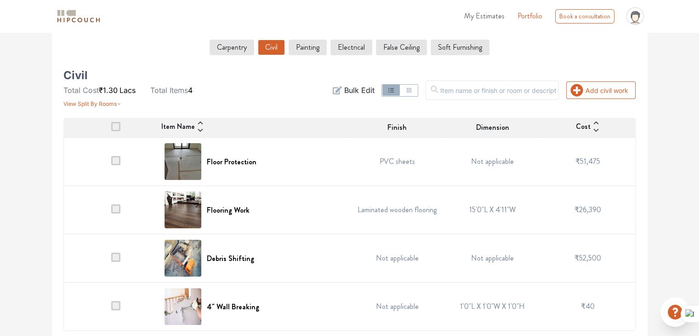
scroll to position [162, 0]
click at [244, 305] on h6 "4" Wall Breaking" at bounding box center [233, 306] width 52 height 9
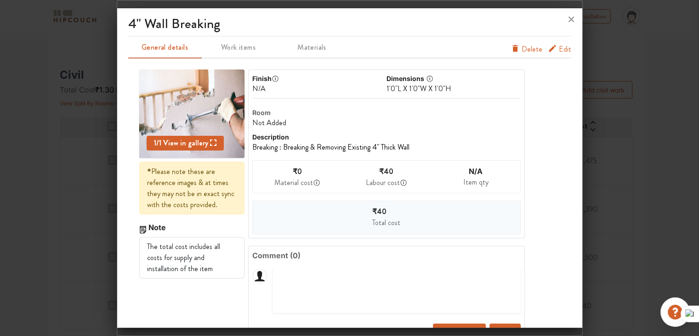
click at [408, 95] on div "Finish N/A Dimensions 1'0"L X 1'0"W X 1'0"H" at bounding box center [386, 84] width 269 height 29
click at [406, 89] on div "1'0"L X 1'0"W X 1'0"H" at bounding box center [454, 88] width 134 height 11
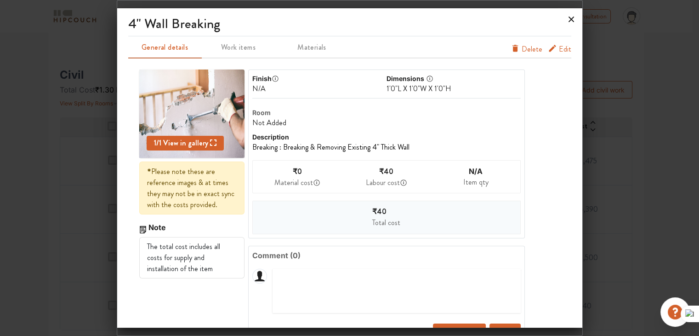
click at [572, 17] on icon at bounding box center [571, 19] width 15 height 15
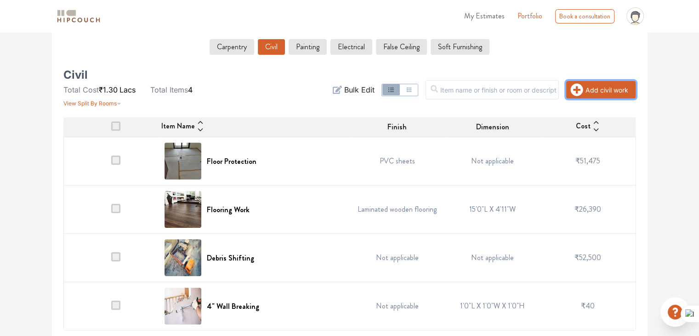
click at [604, 88] on button "Add civil work" at bounding box center [601, 89] width 69 height 17
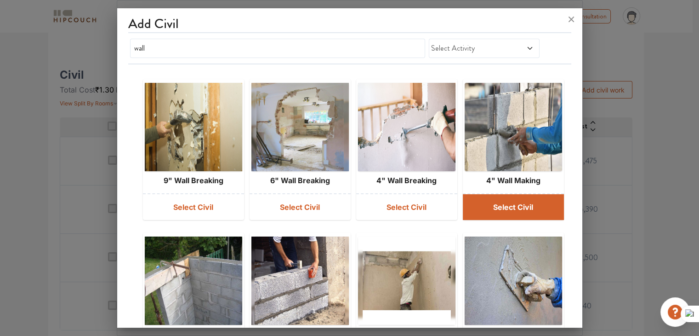
click at [500, 204] on button "Select Civil" at bounding box center [513, 207] width 101 height 26
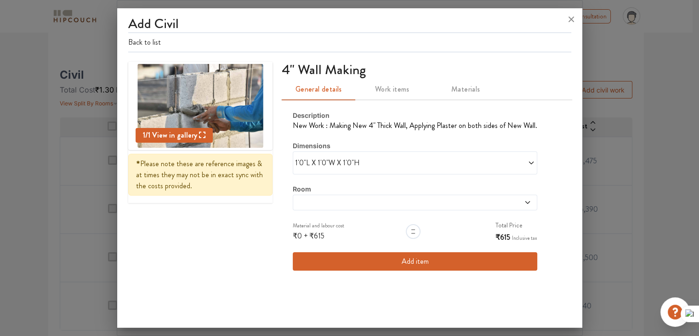
click at [357, 159] on span "1'0"L X 1'0"W X 1'0"H" at bounding box center [355, 162] width 120 height 11
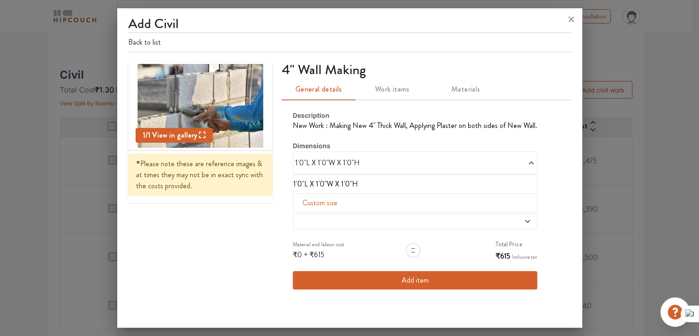
click at [371, 142] on div "Dimensions 1'0"L X 1'0"W X 1'0"H 1'0"L X 1'0"W X 1'0"H Custom size" at bounding box center [415, 166] width 245 height 53
click at [246, 248] on div "1 / 1 View in gallery * Please note these are reference images & at times they …" at bounding box center [349, 181] width 443 height 239
click at [401, 98] on button "Work items" at bounding box center [392, 89] width 74 height 22
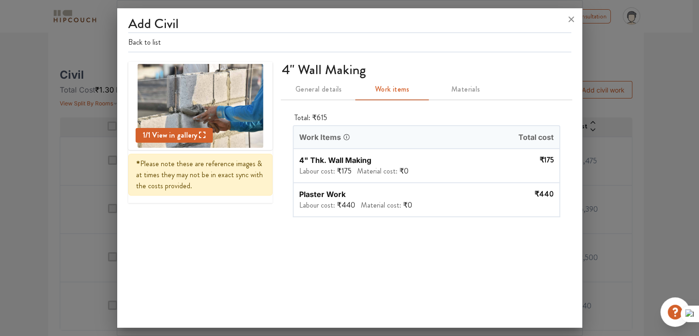
click at [447, 87] on span "Materials" at bounding box center [466, 89] width 63 height 13
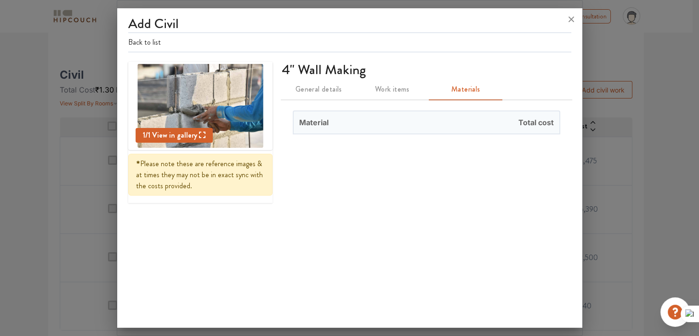
click at [399, 91] on span "Work items" at bounding box center [392, 89] width 63 height 13
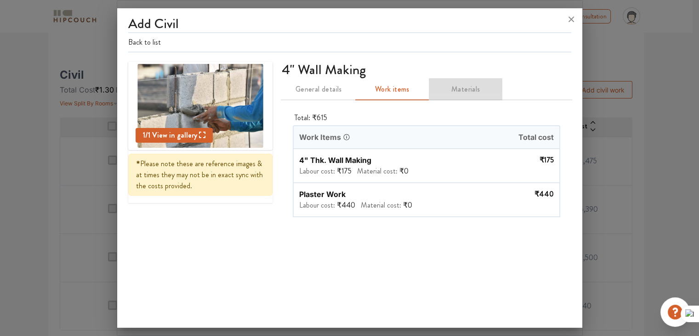
click at [458, 85] on span "Materials" at bounding box center [466, 89] width 63 height 13
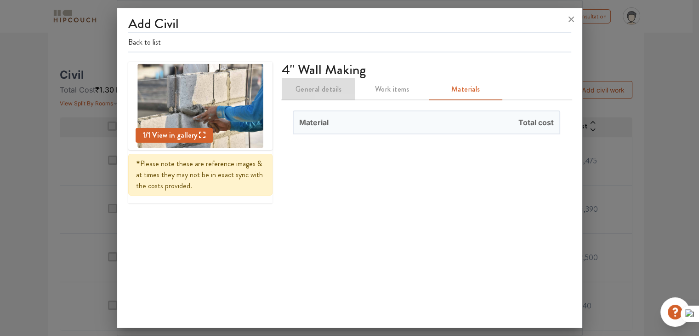
click at [309, 96] on button "General details" at bounding box center [319, 89] width 74 height 22
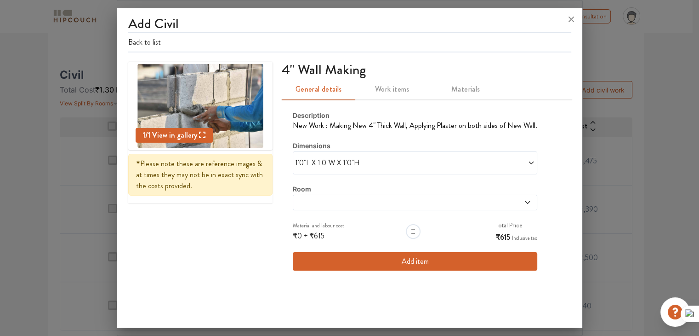
click at [383, 83] on span "Work items" at bounding box center [392, 89] width 63 height 13
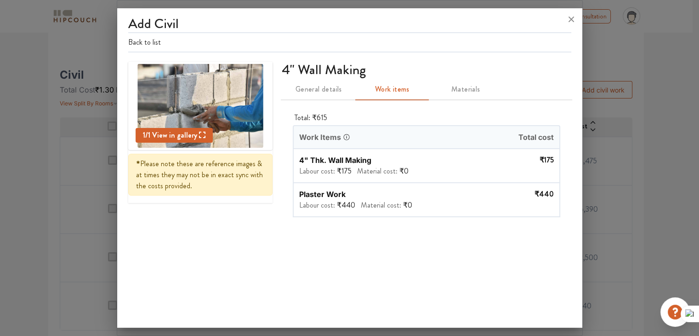
click at [539, 144] on span "Total cost" at bounding box center [493, 137] width 133 height 22
click at [329, 133] on span "Work Items" at bounding box center [320, 137] width 42 height 11
click at [333, 100] on div "Total: ₹615 Work Items Total cost 4" Thk. Wall Making Labour cost: ₹175 Materia…" at bounding box center [426, 163] width 289 height 129
click at [334, 95] on span "General details" at bounding box center [318, 89] width 63 height 13
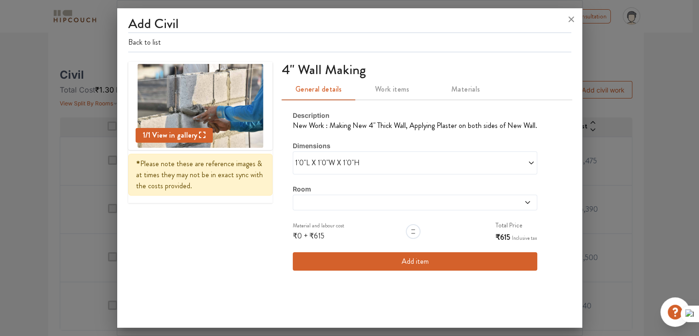
click at [388, 158] on span "1'0"L X 1'0"W X 1'0"H" at bounding box center [355, 162] width 120 height 11
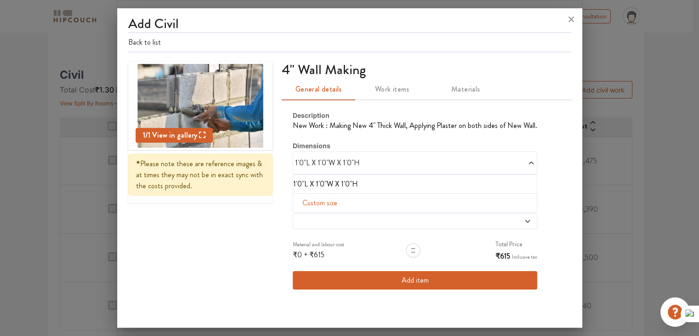
click at [323, 203] on span "Custom size" at bounding box center [320, 203] width 42 height 18
click at [303, 216] on input "text" at bounding box center [315, 217] width 28 height 17
type input "1"
click at [364, 212] on input "text" at bounding box center [374, 217] width 28 height 17
type input "1"
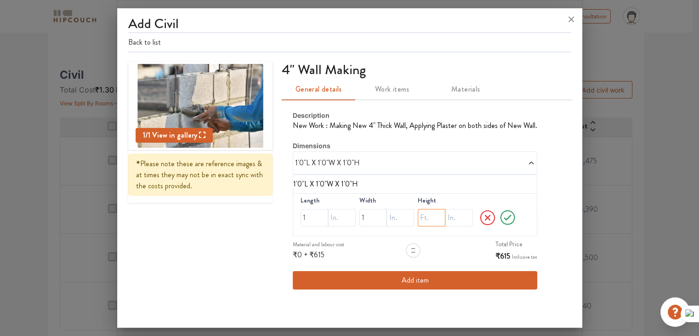
click at [418, 218] on input "text" at bounding box center [432, 217] width 28 height 17
type input "1"
click at [499, 219] on icon at bounding box center [508, 217] width 18 height 18
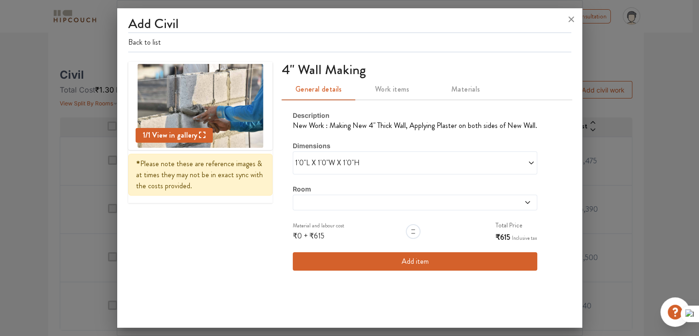
click at [321, 203] on span at bounding box center [384, 202] width 178 height 7
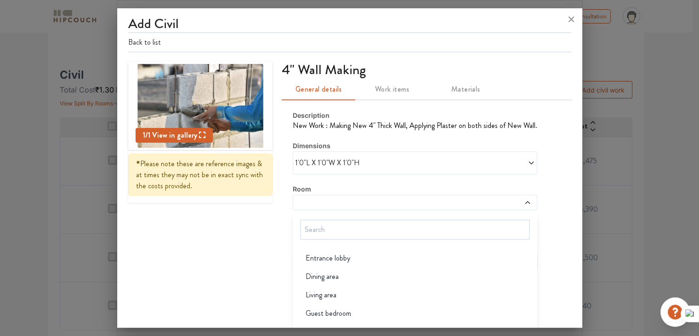
click at [321, 199] on span at bounding box center [384, 202] width 178 height 7
click at [268, 228] on div "1 / 1 View in gallery * Please note these are reference images & at times they …" at bounding box center [349, 172] width 443 height 220
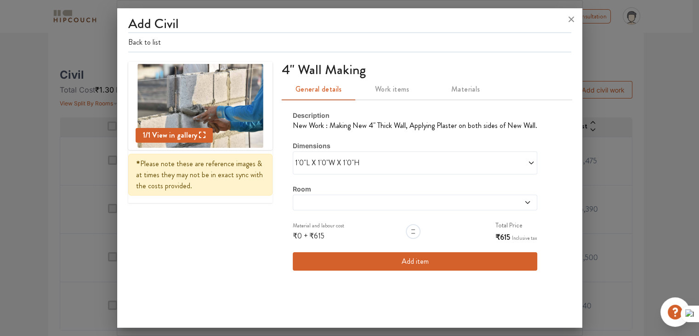
click at [308, 200] on span at bounding box center [384, 202] width 178 height 7
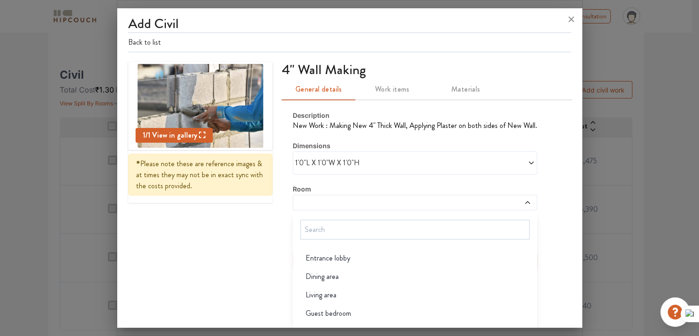
click at [328, 162] on span "1'0"L X 1'0"W X 1'0"H" at bounding box center [355, 162] width 120 height 11
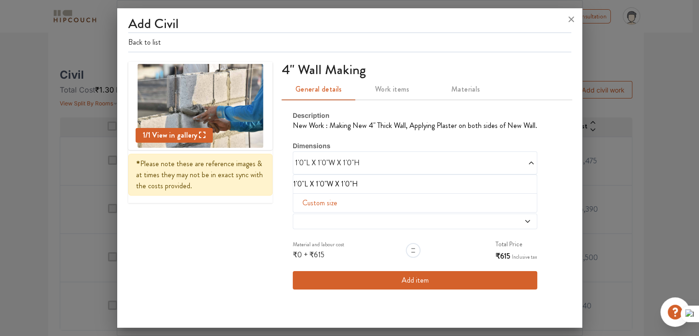
click at [376, 102] on div "Description New Work : Making New 4" Thick Wall, Applying Plaster on both sides…" at bounding box center [426, 199] width 289 height 201
click at [387, 90] on span "Work items" at bounding box center [392, 89] width 63 height 13
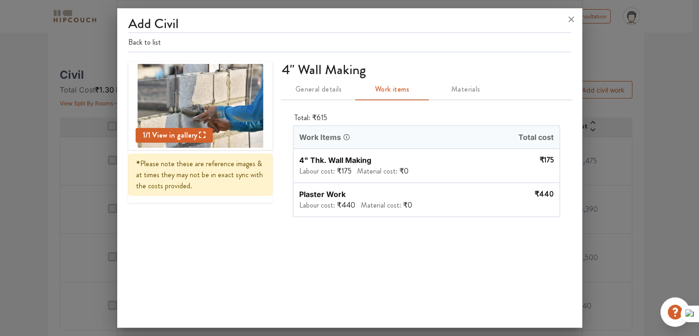
click at [326, 95] on span "General details" at bounding box center [318, 89] width 63 height 13
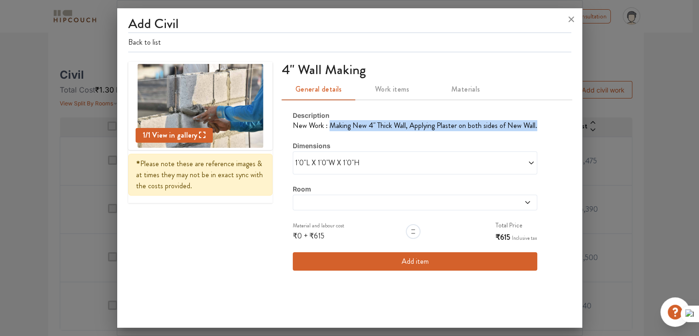
drag, startPoint x: 330, startPoint y: 126, endPoint x: 539, endPoint y: 125, distance: 209.2
click at [539, 125] on div "Description New Work : Making New 4" Thick Wall, Applying Plaster on both sides…" at bounding box center [426, 190] width 289 height 182
copy li "Making New 4" Thick Wall, Applying Plaster on both sides of New Wall."
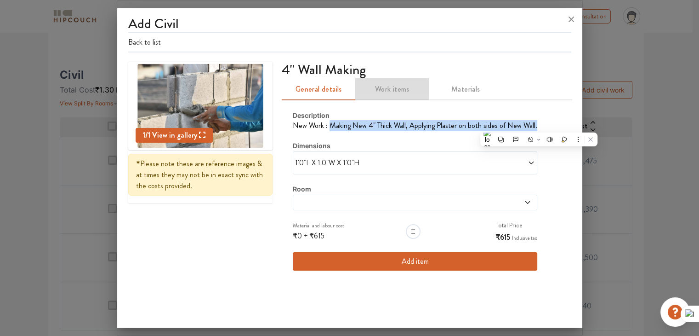
click at [399, 86] on span "Work items" at bounding box center [392, 89] width 63 height 13
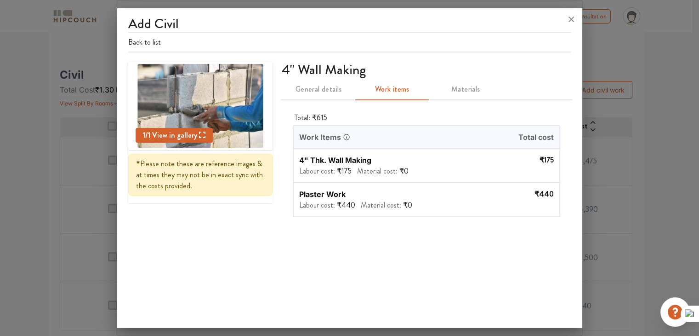
click at [328, 87] on span "General details" at bounding box center [318, 89] width 63 height 13
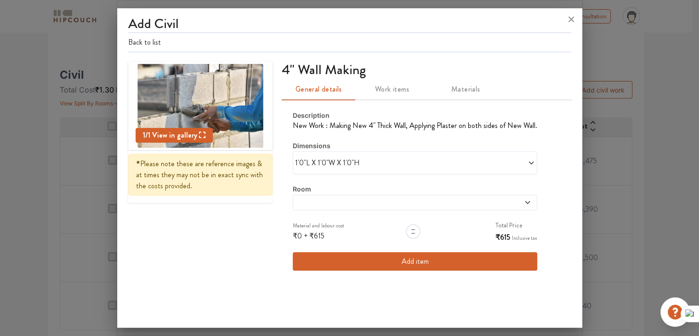
click at [395, 263] on button "Add item" at bounding box center [415, 261] width 245 height 18
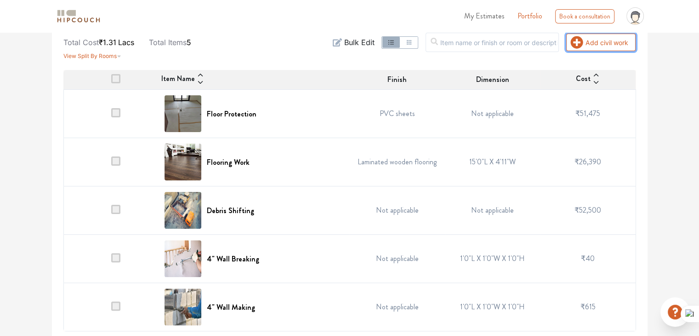
scroll to position [211, 0]
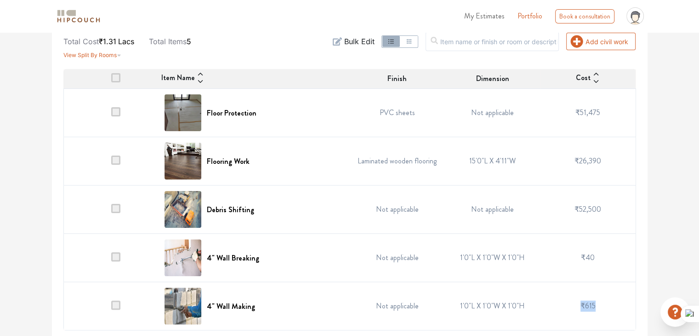
drag, startPoint x: 581, startPoint y: 306, endPoint x: 598, endPoint y: 306, distance: 16.6
click at [598, 306] on td "₹615" at bounding box center [589, 306] width 96 height 48
click at [485, 305] on td "1'0"L X 1'0"W X 1'0"H" at bounding box center [493, 306] width 96 height 48
click at [513, 303] on td "1'0"L X 1'0"W X 1'0"H" at bounding box center [493, 306] width 96 height 48
click at [224, 304] on h6 "4" Wall Making" at bounding box center [231, 306] width 48 height 9
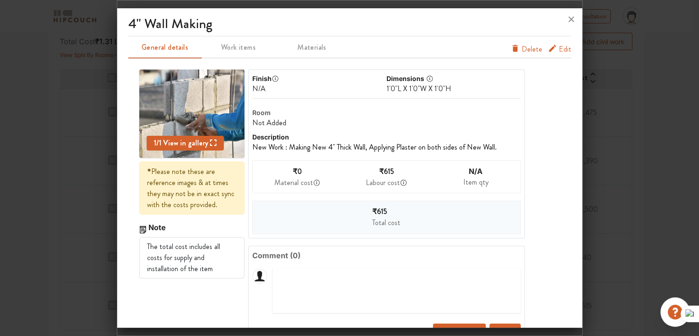
scroll to position [31, 0]
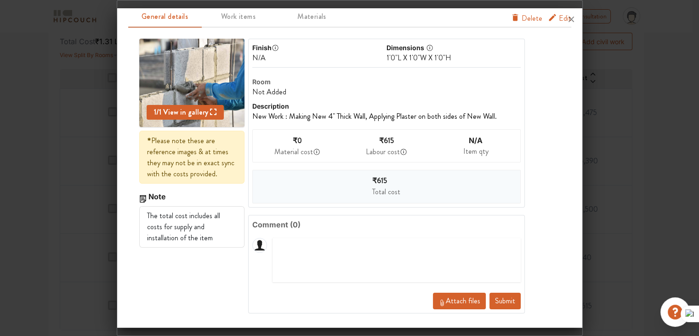
click at [399, 191] on div "₹615 Total cost" at bounding box center [386, 187] width 269 height 34
click at [402, 145] on div "₹615 Labour cost" at bounding box center [386, 146] width 89 height 32
click at [394, 153] on div "Labour cost" at bounding box center [383, 151] width 34 height 11
click at [428, 53] on div "1'0"L X 1'0"W X 1'0"H" at bounding box center [454, 57] width 134 height 11
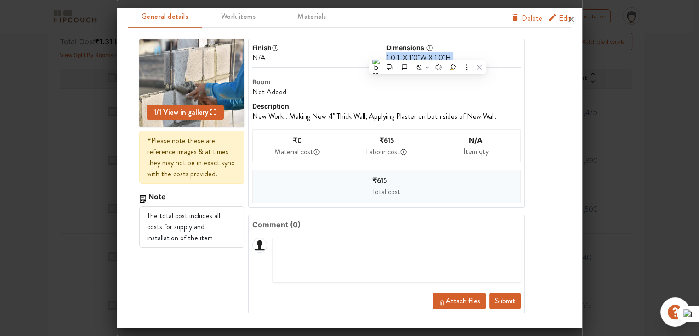
click at [428, 53] on div "1'0"L X 1'0"W X 1'0"H" at bounding box center [454, 57] width 134 height 11
